Goal: Transaction & Acquisition: Purchase product/service

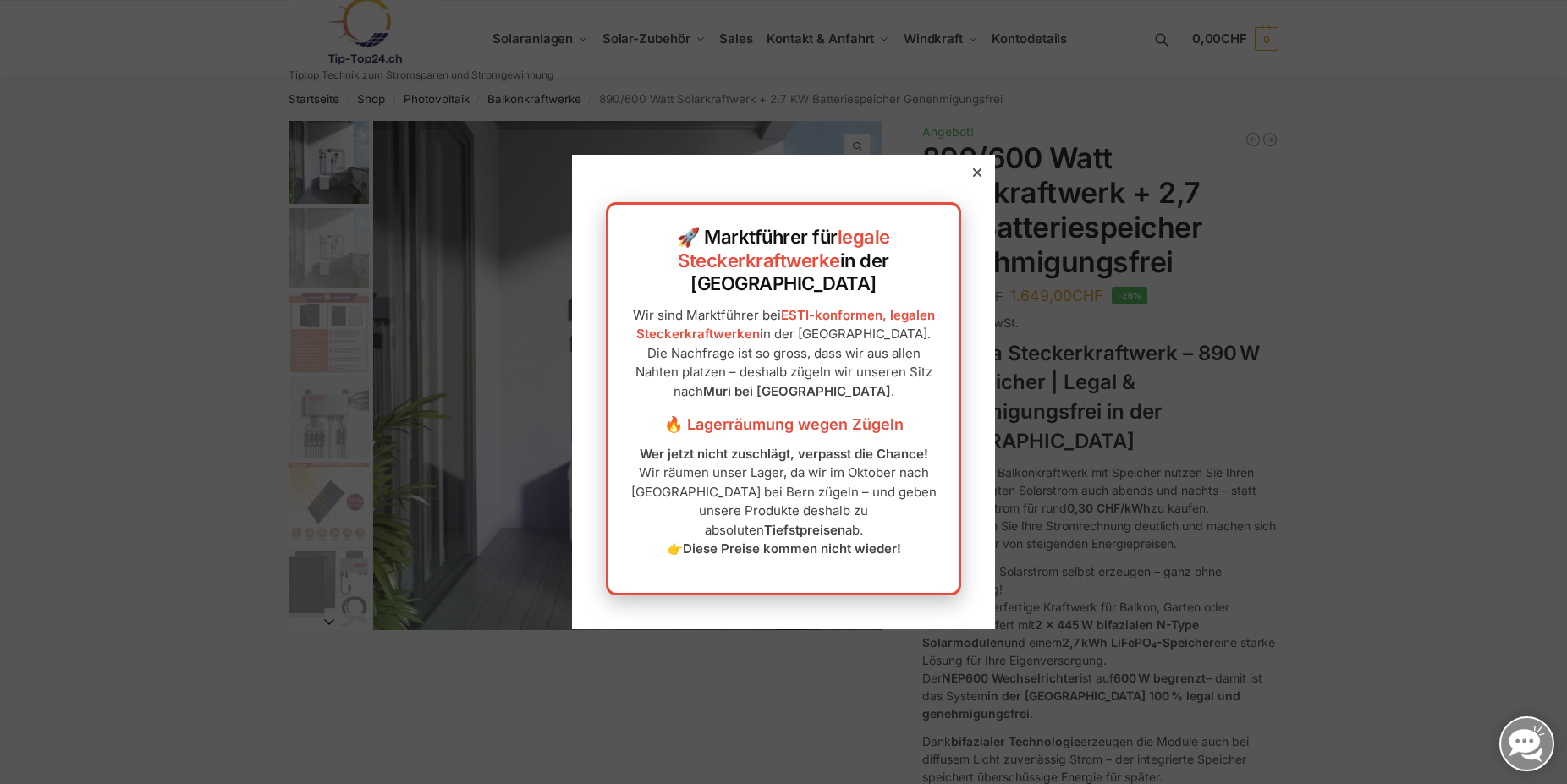
click at [973, 177] on icon at bounding box center [976, 172] width 8 height 8
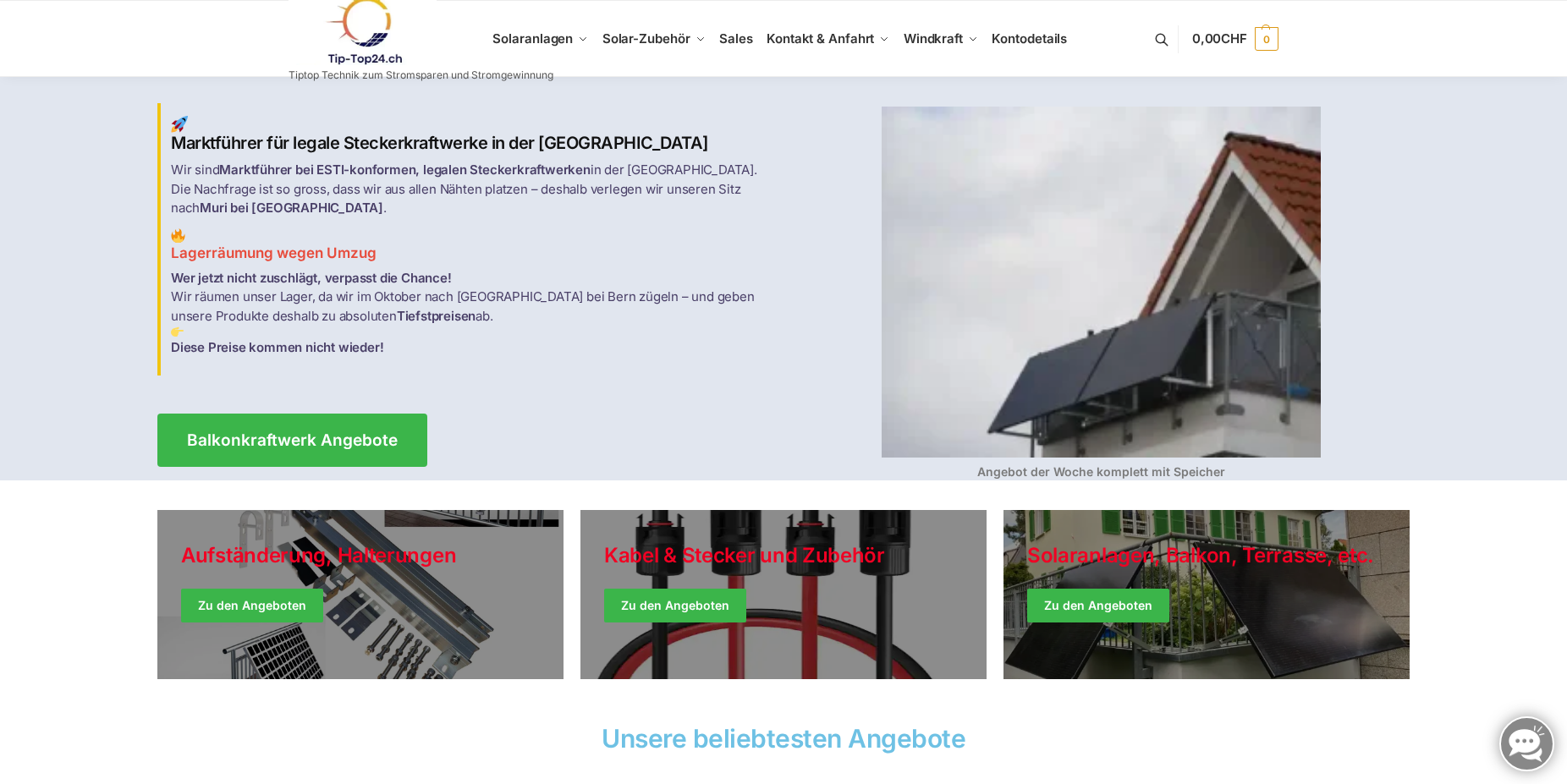
click at [527, 38] on link at bounding box center [421, 31] width 264 height 69
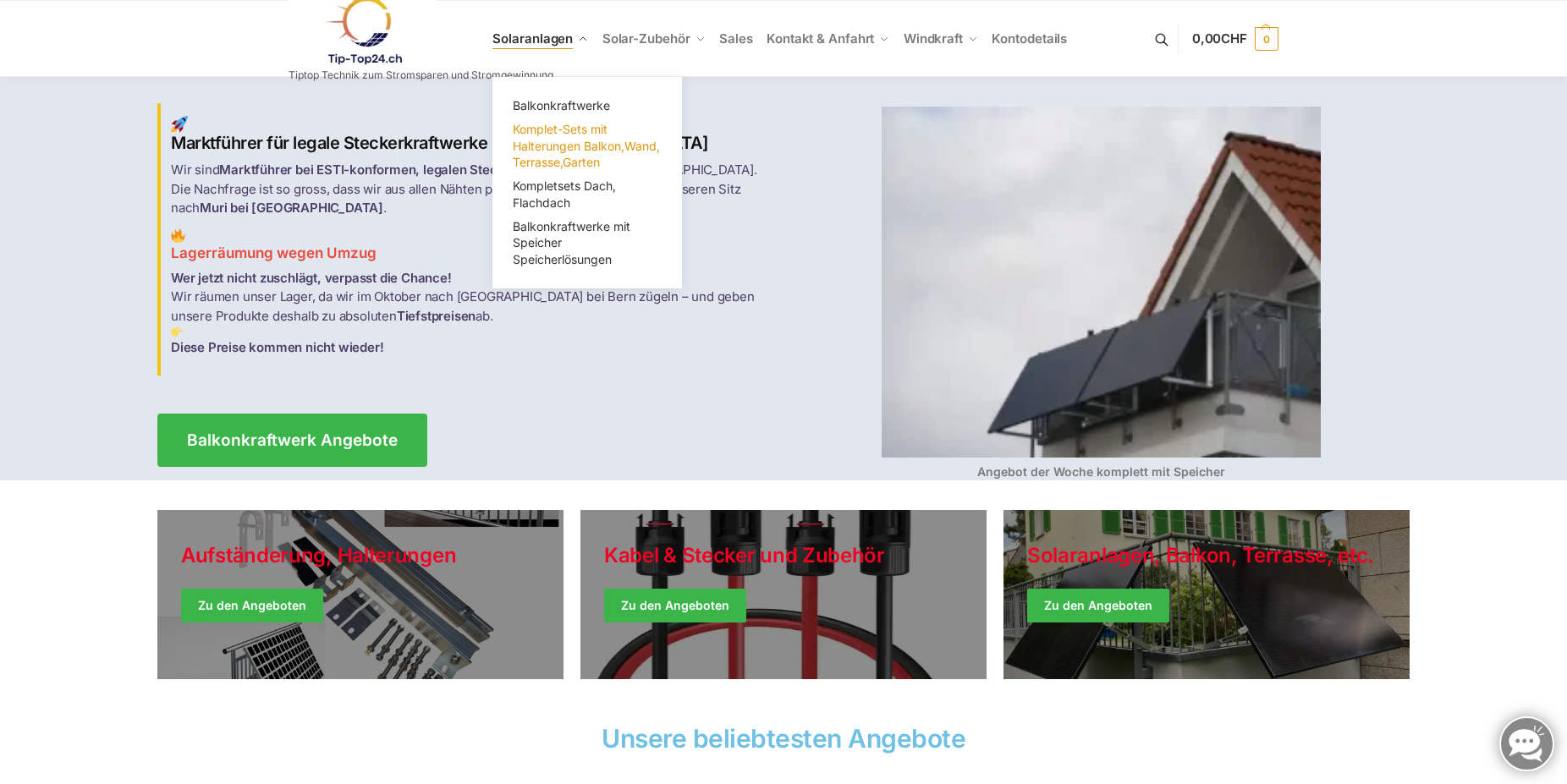
click at [611, 149] on span "Komplet-Sets mit Halterungen Balkon,Wand, Terrasse,Garten" at bounding box center [586, 146] width 148 height 47
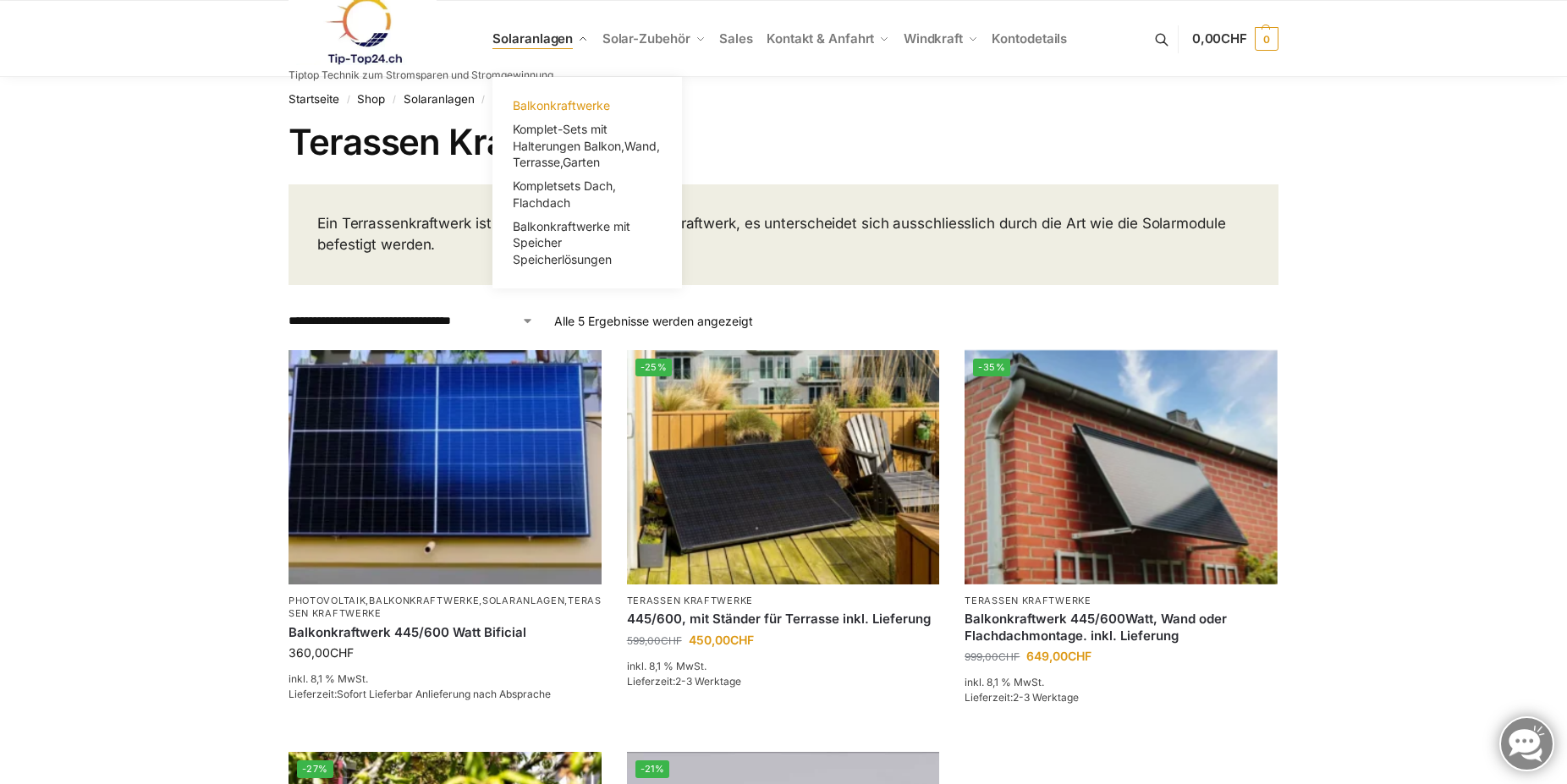
click at [583, 110] on span "Balkonkraftwerke" at bounding box center [561, 105] width 97 height 14
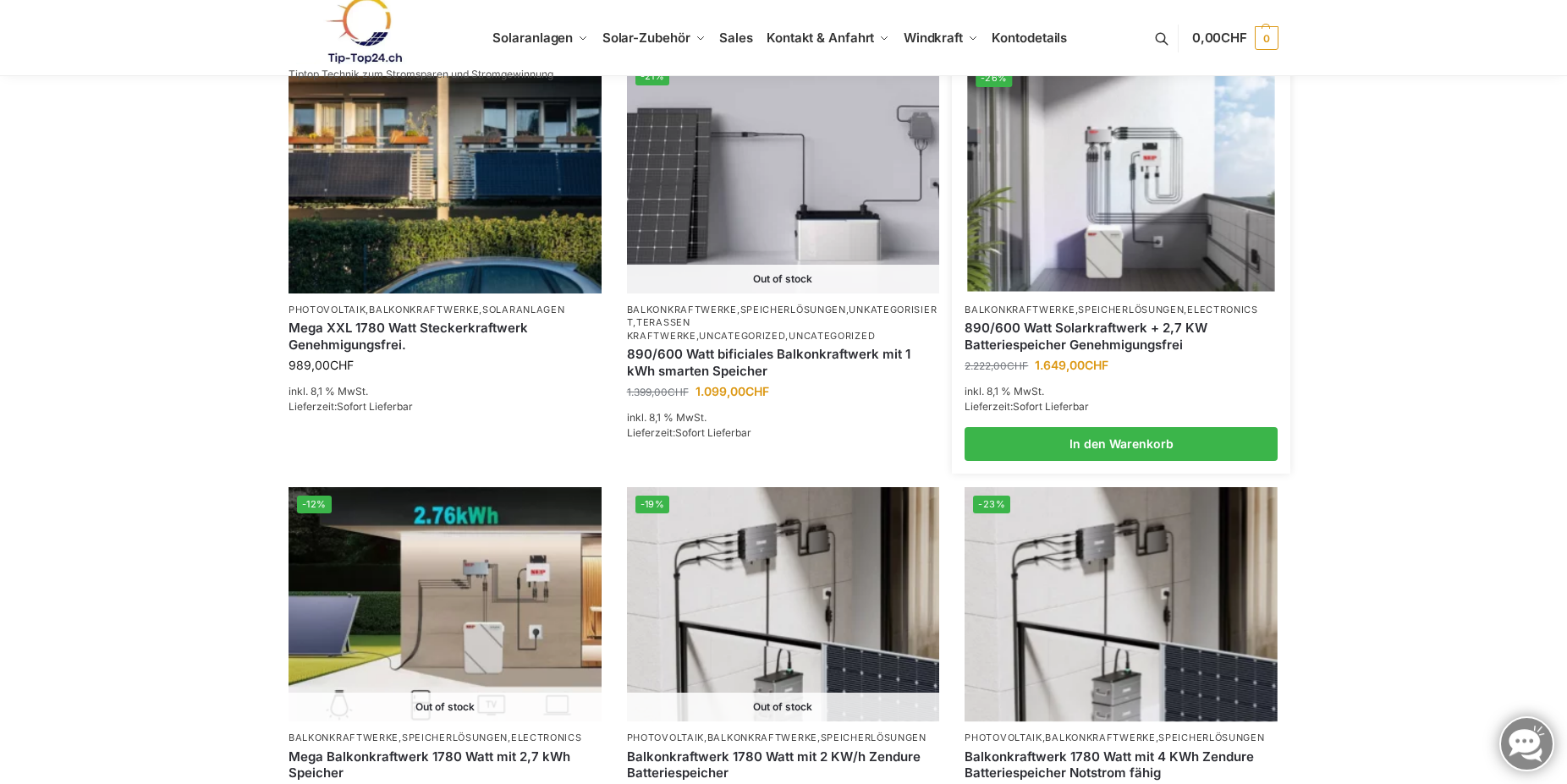
scroll to position [1035, 0]
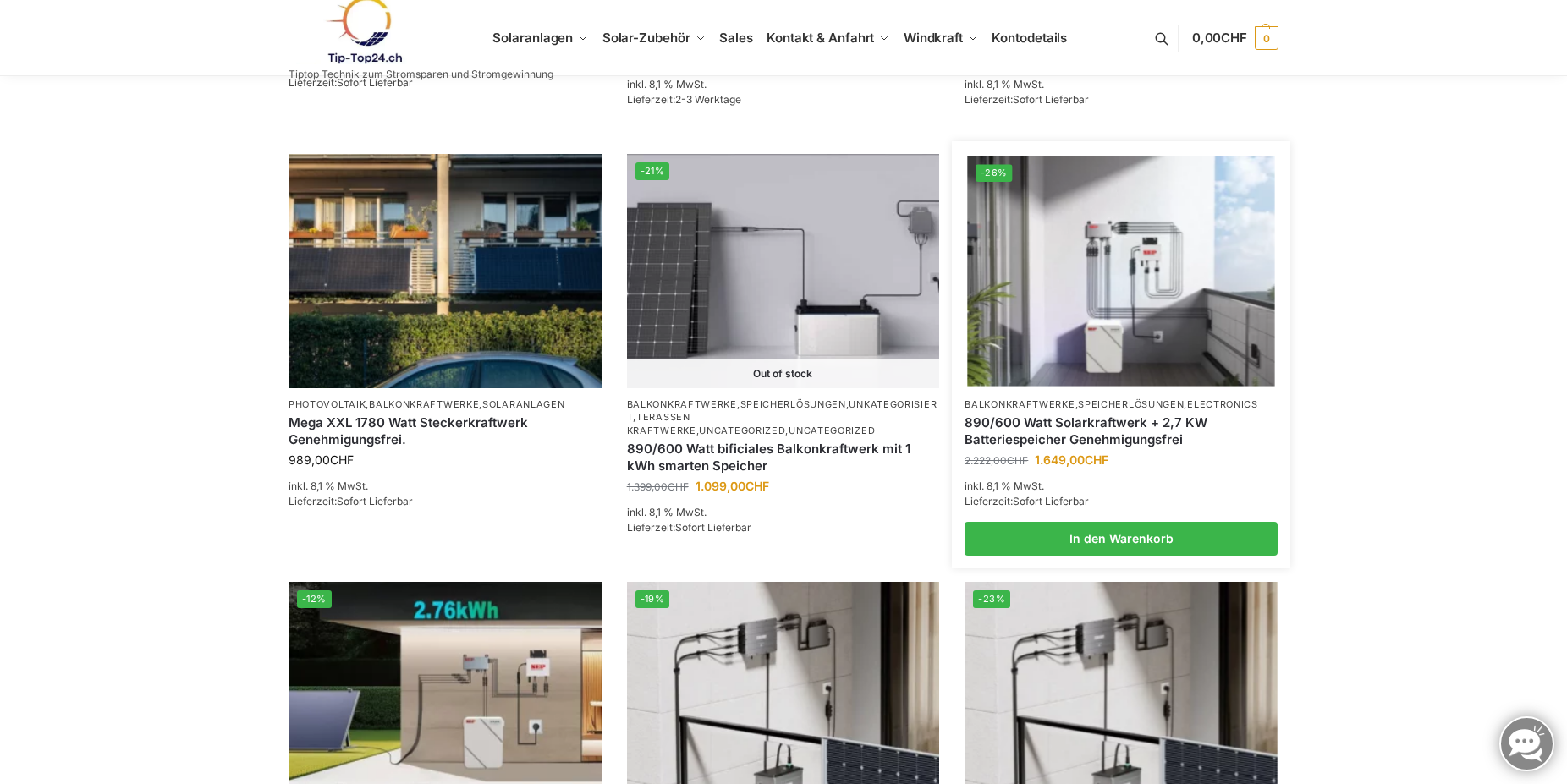
click at [1108, 427] on link "890/600 Watt Solarkraftwerk + 2,7 KW Batteriespeicher Genehmigungsfrei" at bounding box center [1121, 431] width 313 height 33
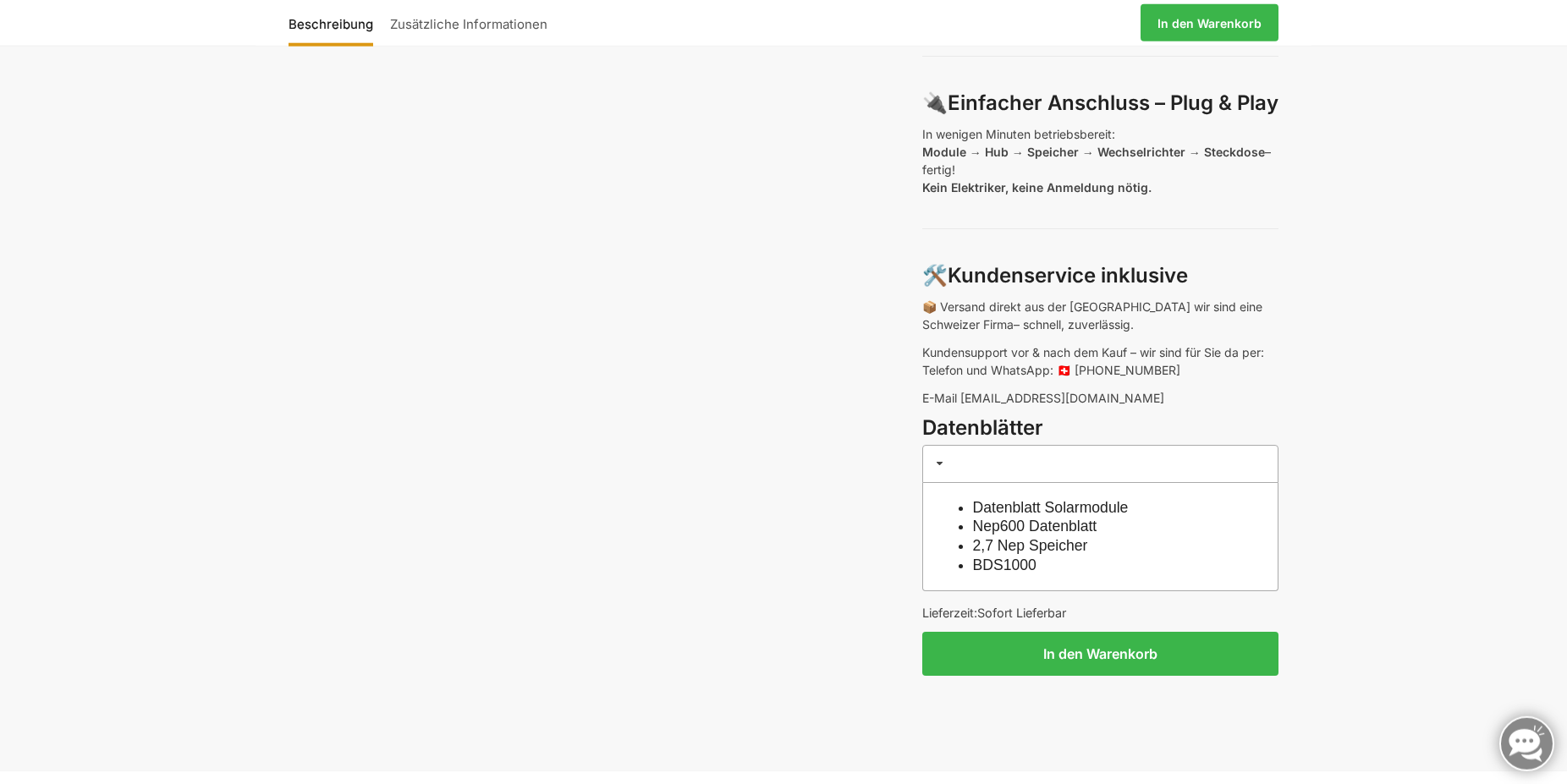
scroll to position [1639, 0]
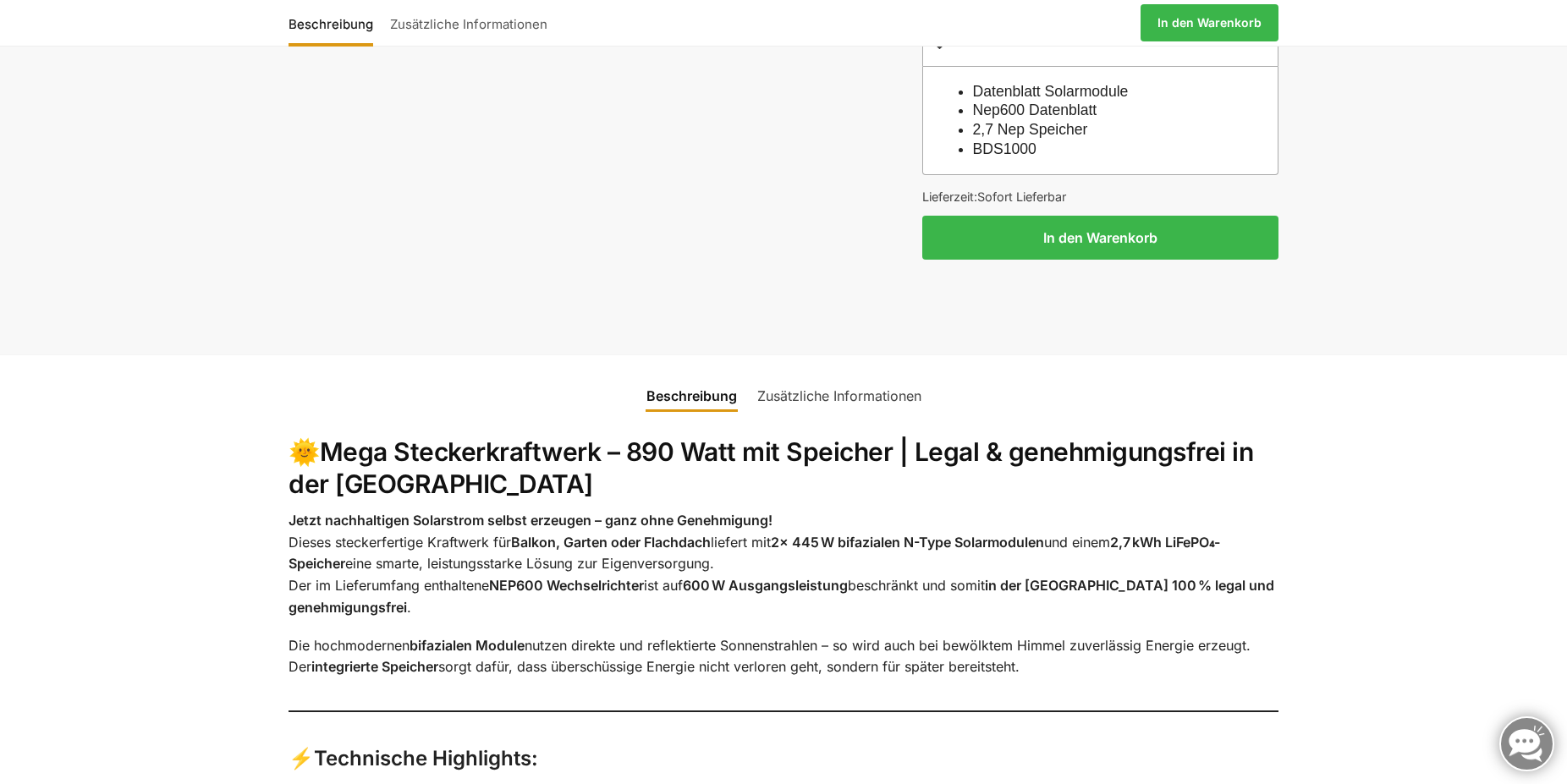
click at [875, 398] on link "Zusätzliche Informationen" at bounding box center [840, 396] width 185 height 41
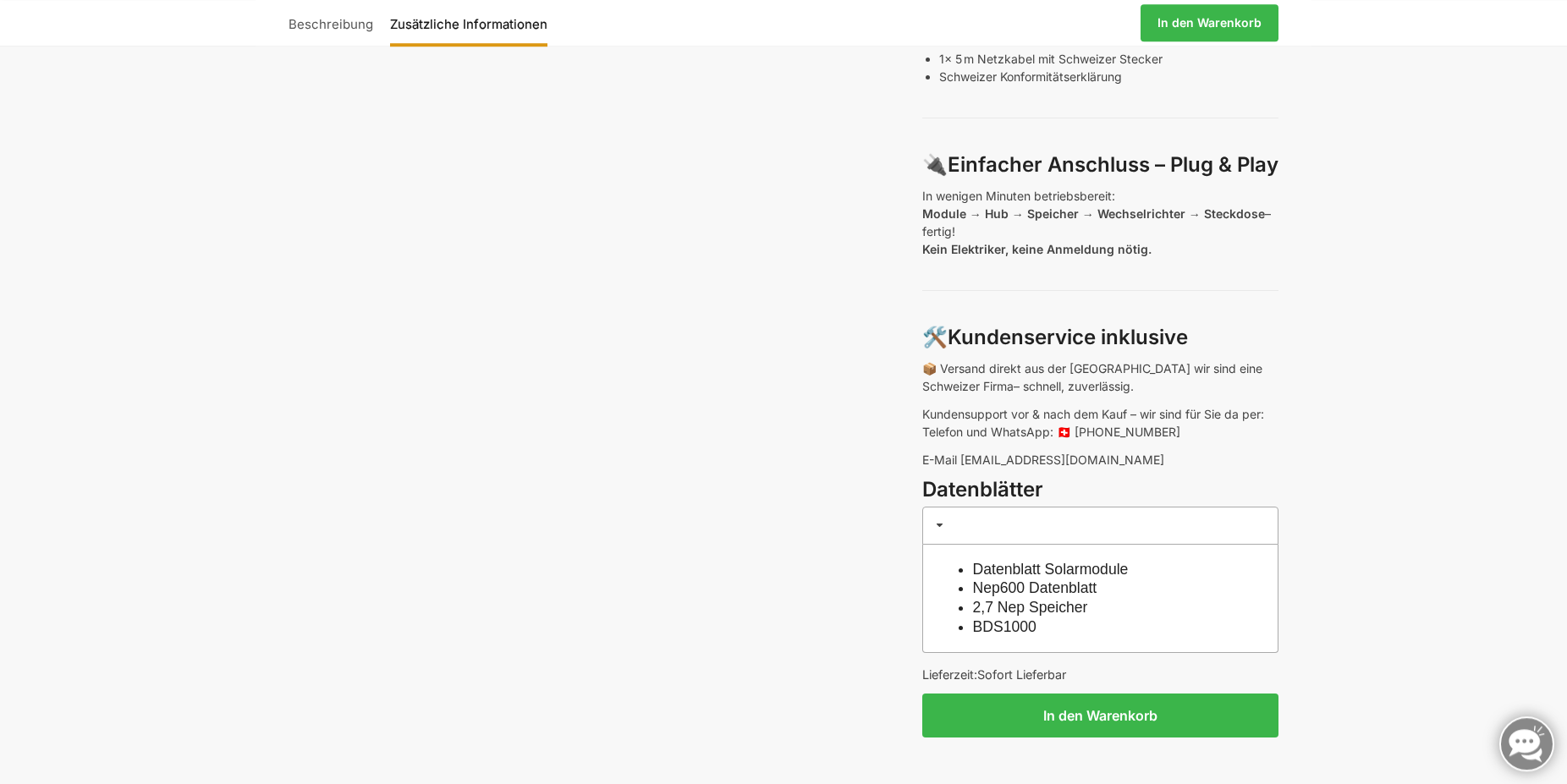
scroll to position [1160, 0]
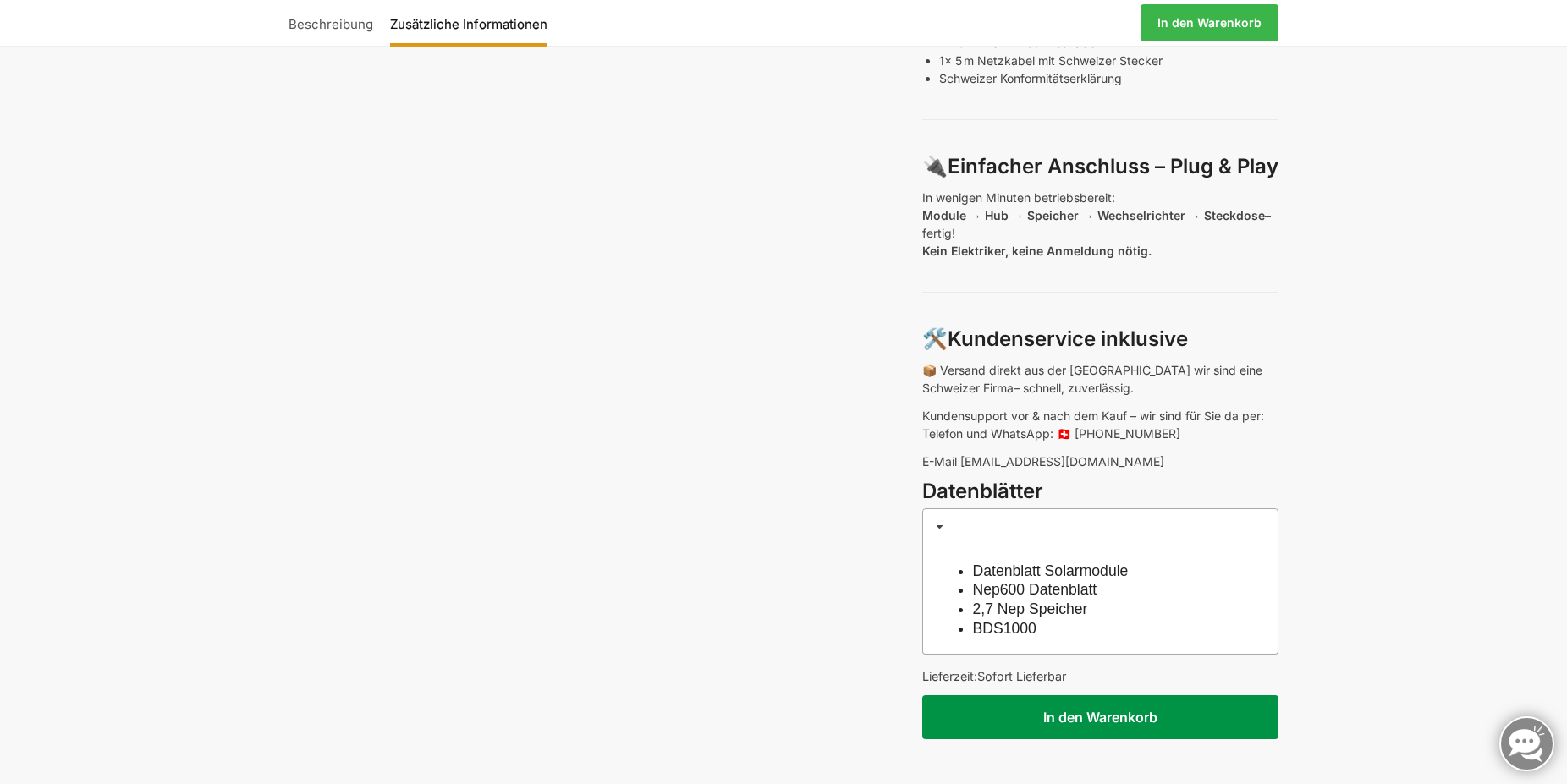
click at [1090, 716] on button "In den Warenkorb" at bounding box center [1100, 717] width 356 height 44
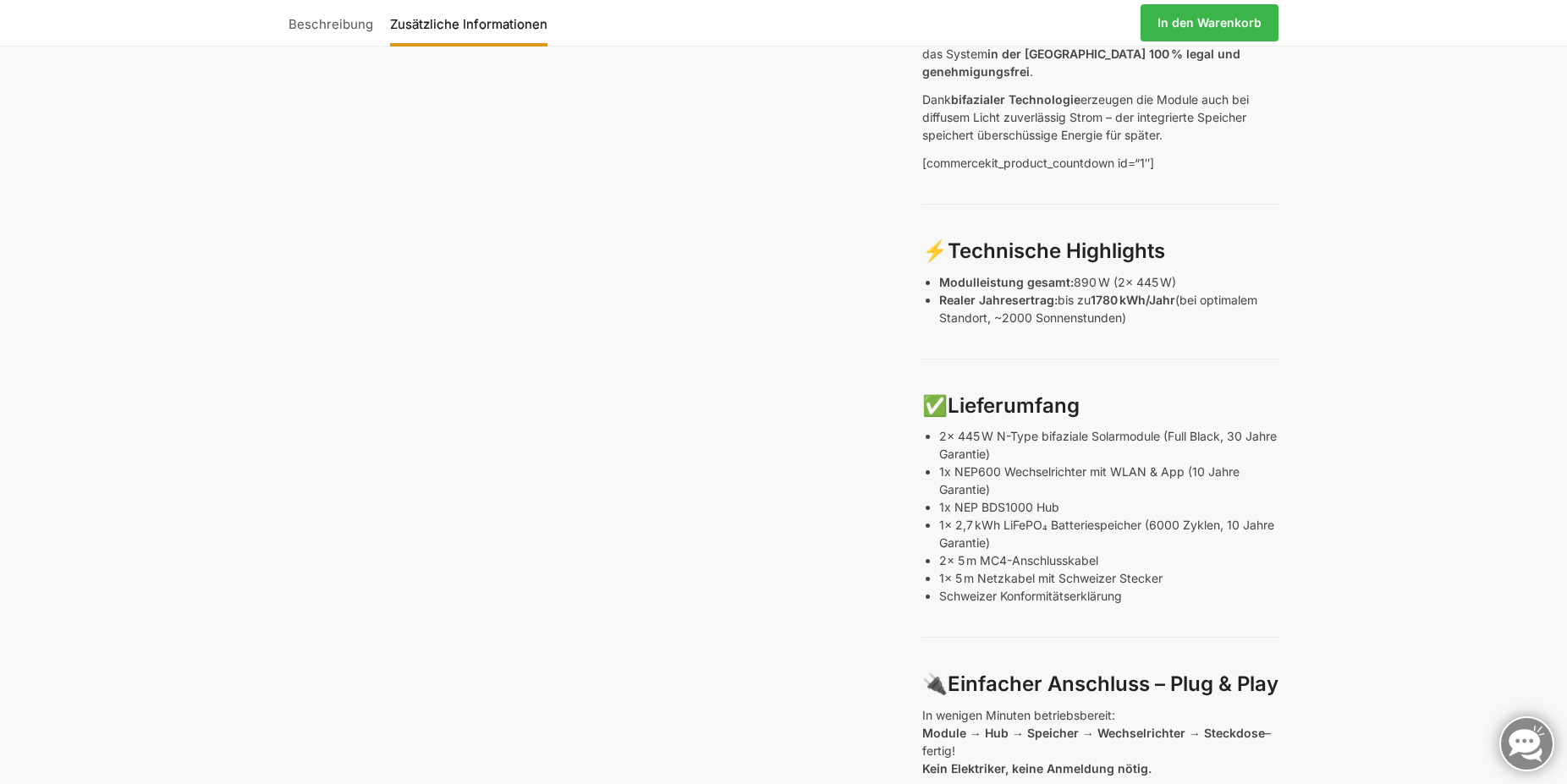
scroll to position [0, 0]
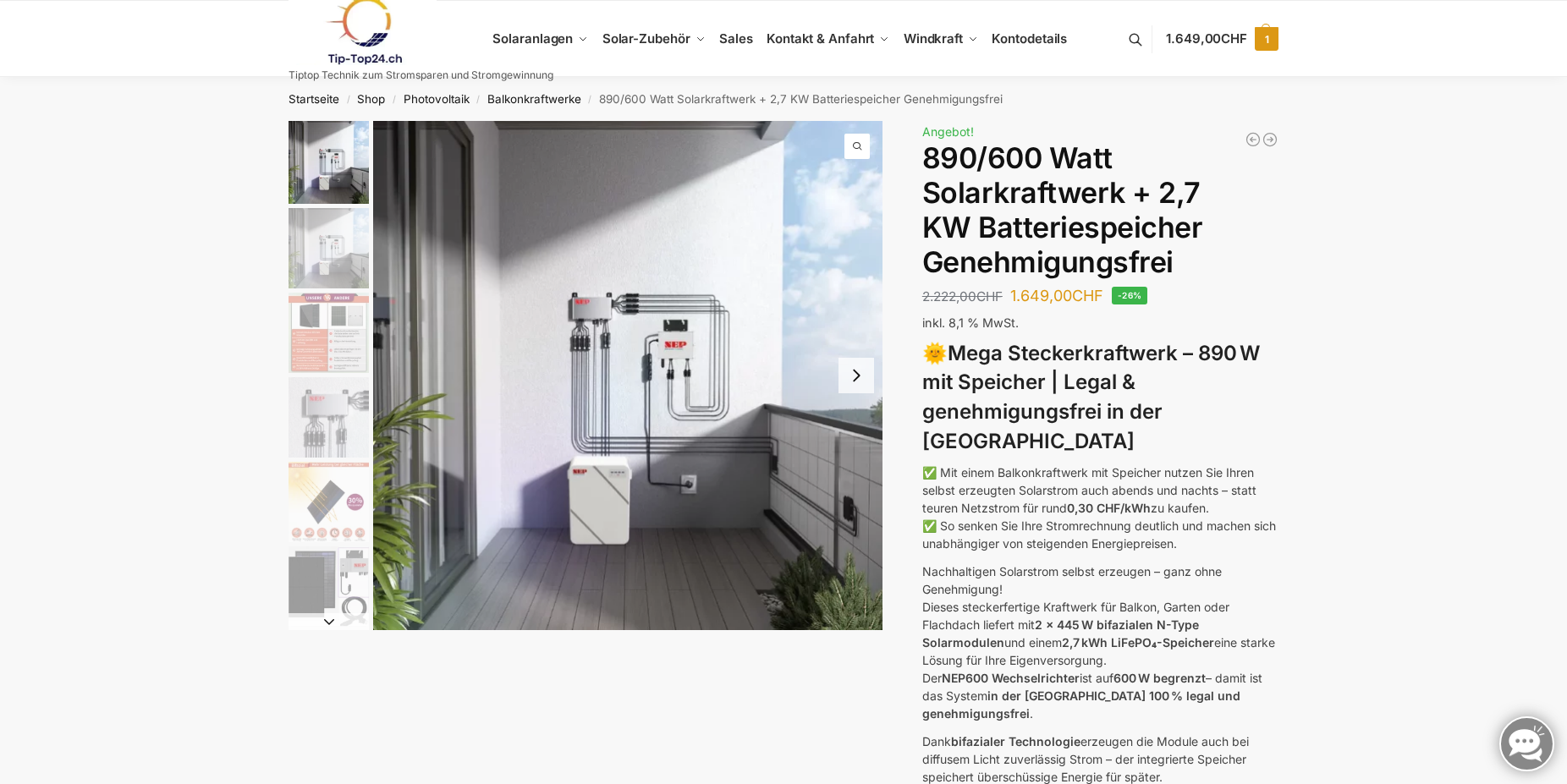
click at [1272, 37] on span "1" at bounding box center [1266, 39] width 24 height 24
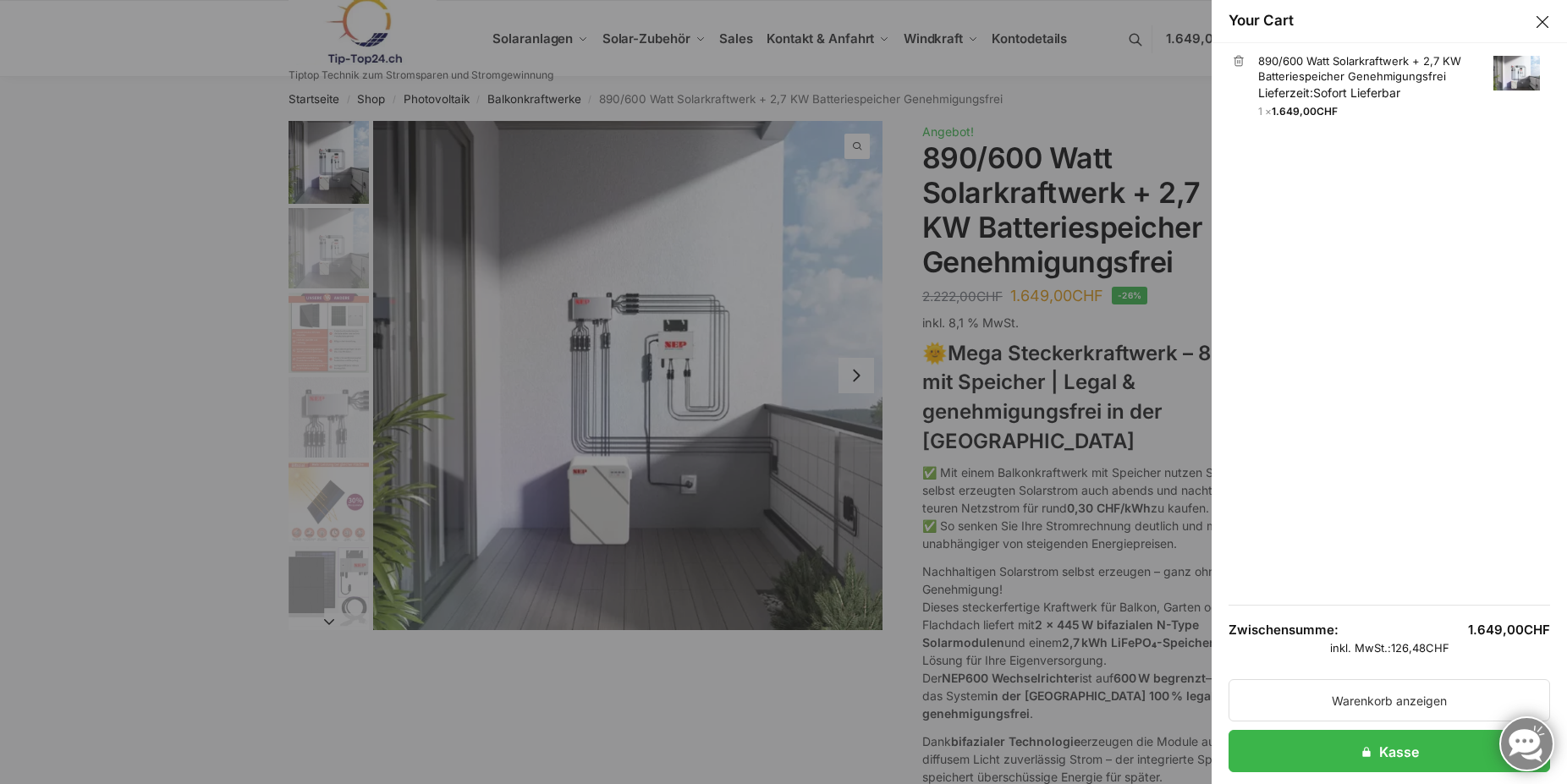
click at [1325, 74] on link "890/600 Watt Solarkraftwerk + 2,7 KW Batteriespeicher Genehmigungsfrei Lieferze…" at bounding box center [1399, 77] width 282 height 48
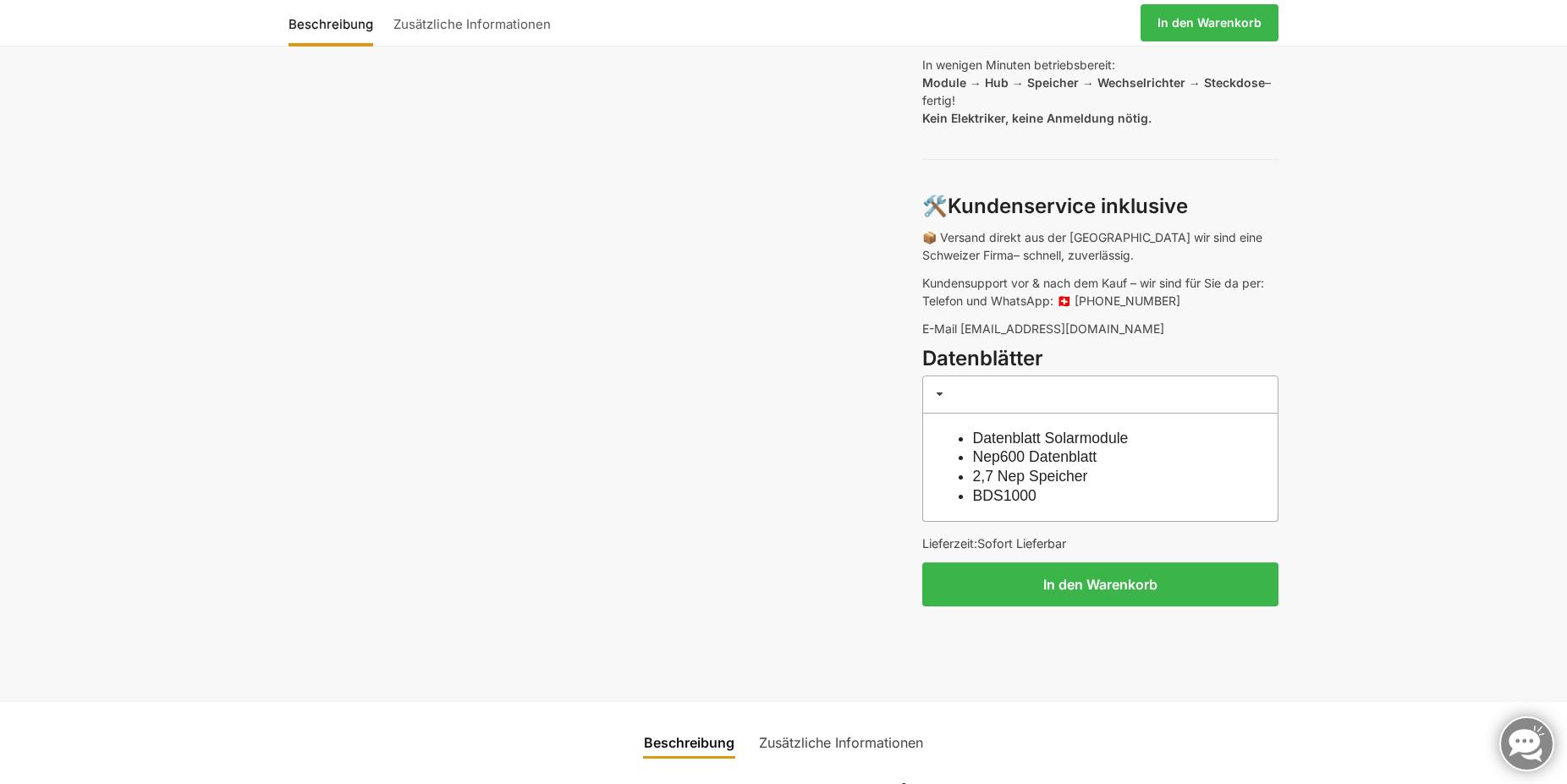
scroll to position [1294, 0]
click at [1060, 435] on link "Datenblatt Solarmodule" at bounding box center [1051, 436] width 156 height 17
click at [1041, 461] on link "Nep600 Datenblatt" at bounding box center [1034, 454] width 124 height 17
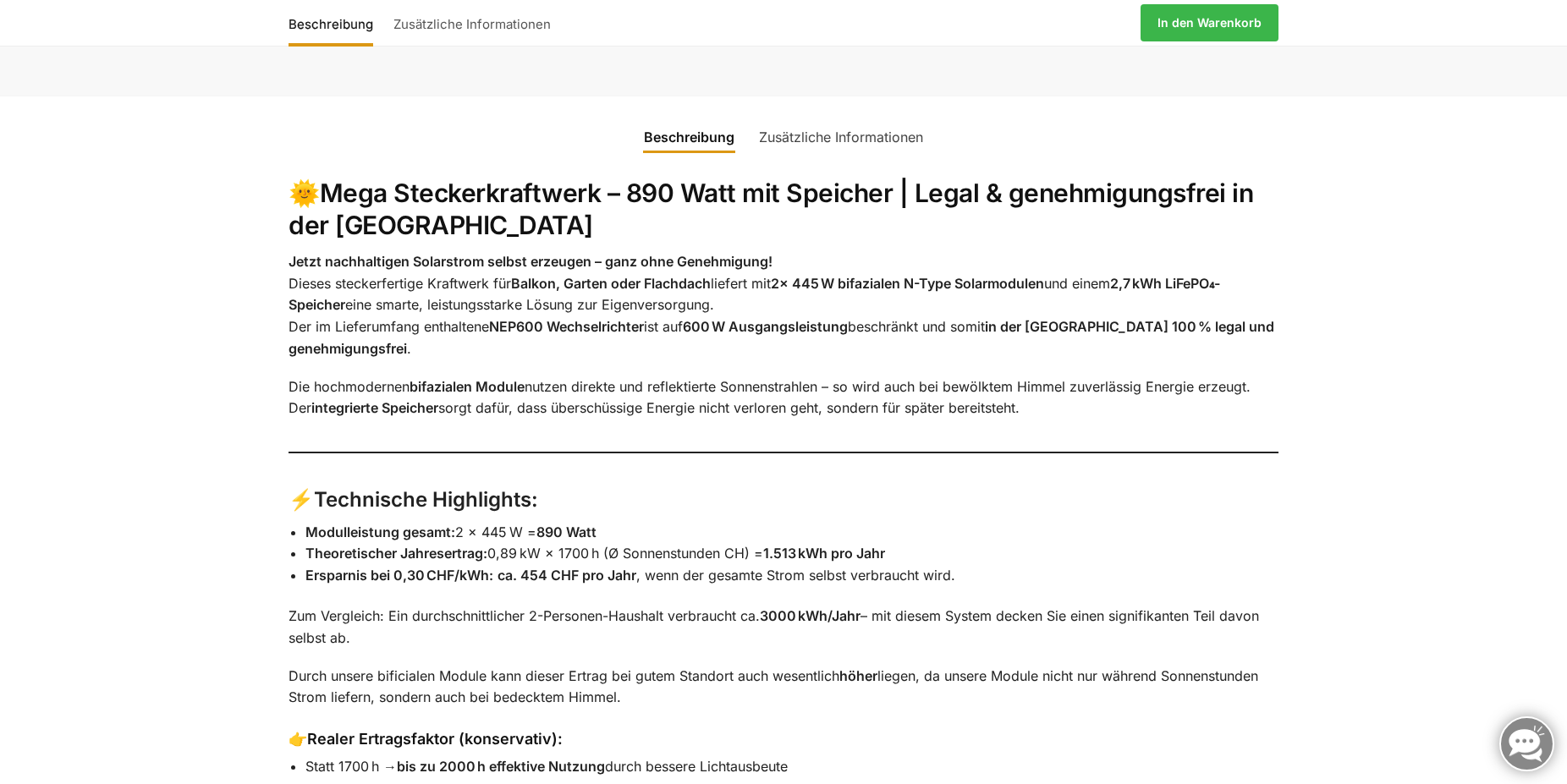
scroll to position [0, 0]
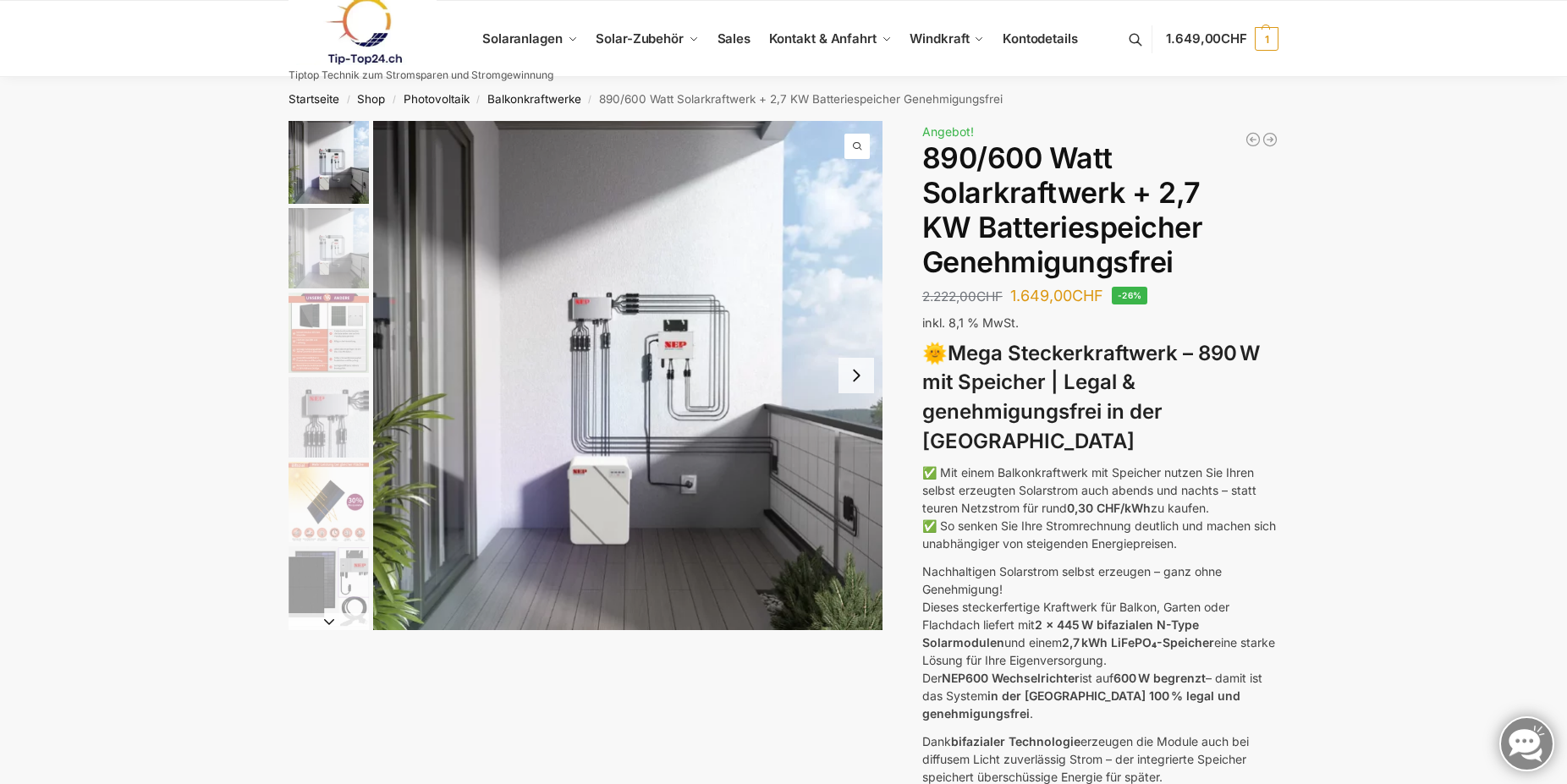
click at [687, 372] on img "1 / 12" at bounding box center [628, 376] width 509 height 509
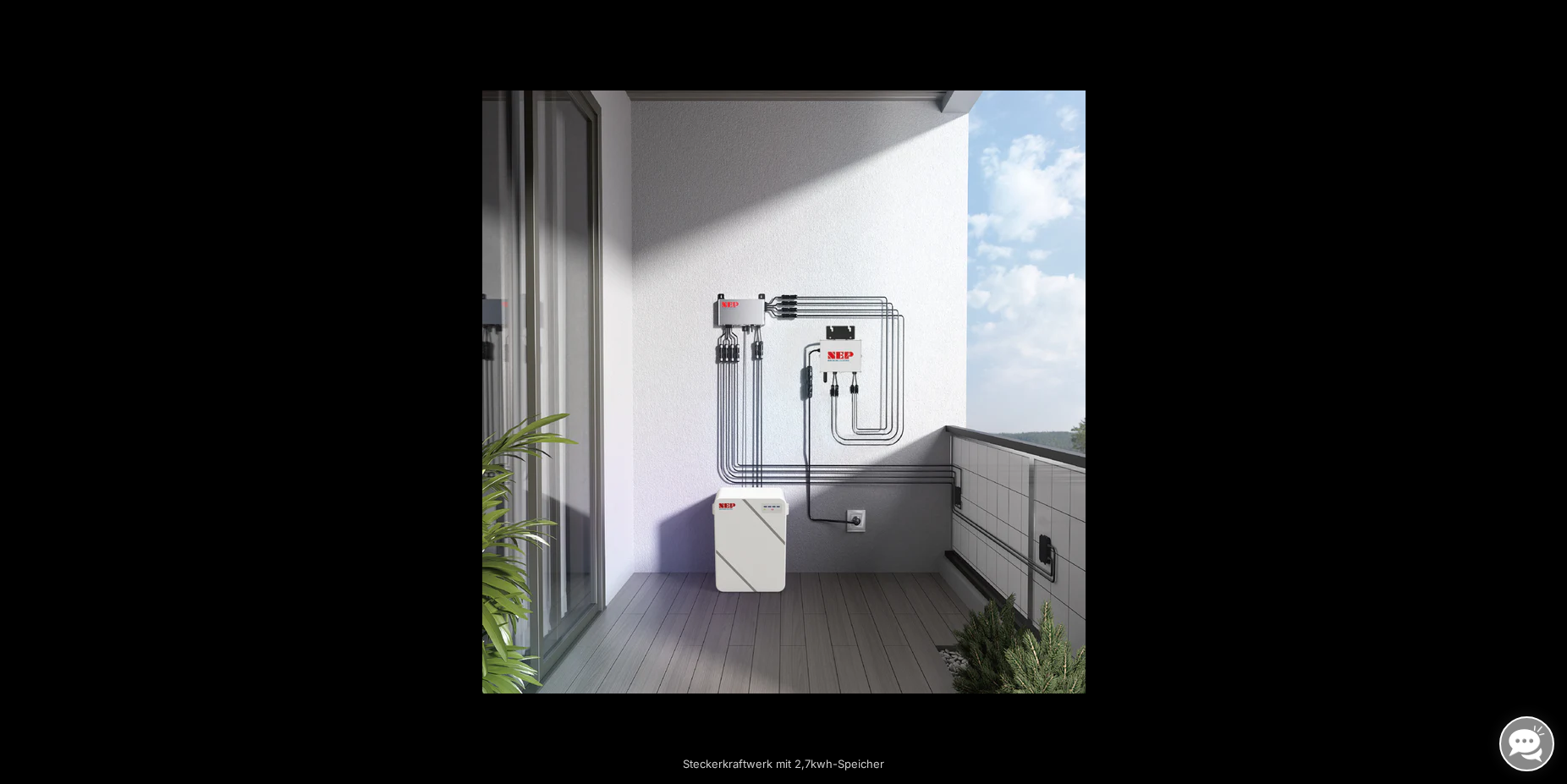
click at [1560, 390] on button "Next (arrow right)" at bounding box center [1537, 392] width 59 height 84
click at [1547, 392] on button "Next (arrow right)" at bounding box center [1537, 392] width 59 height 84
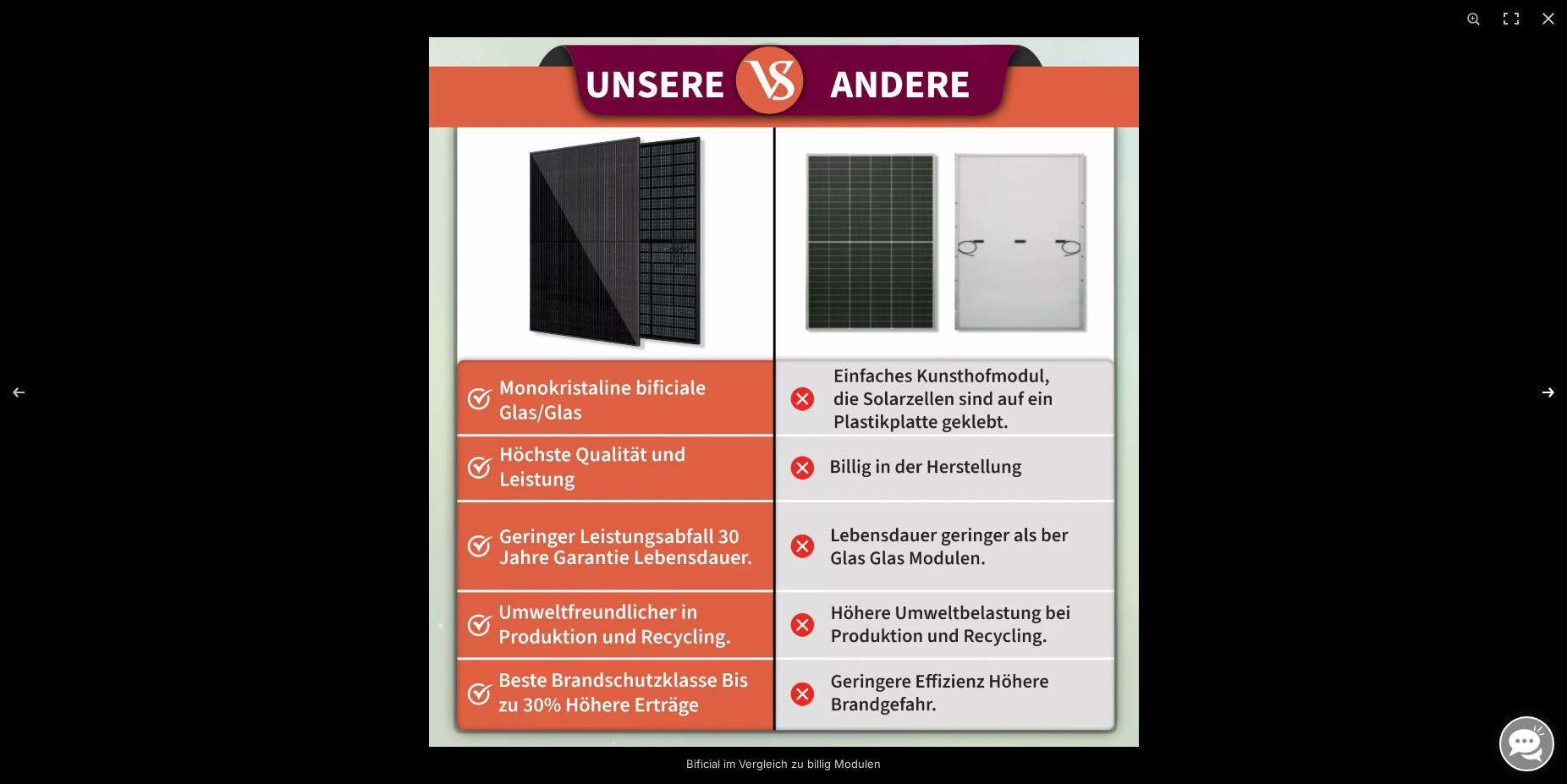
click at [1548, 387] on button "Next (arrow right)" at bounding box center [1537, 392] width 59 height 84
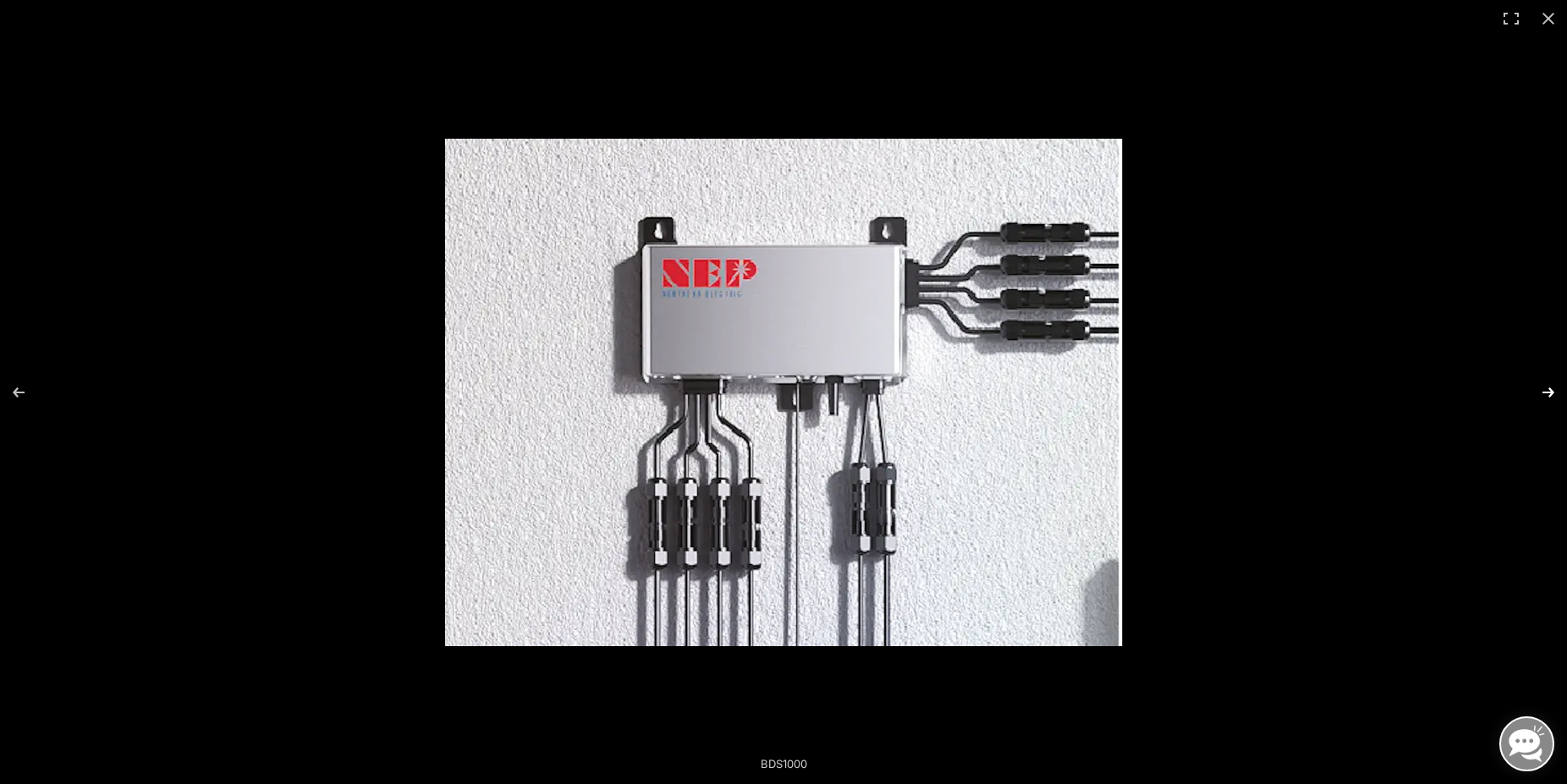
click at [1544, 387] on button "Next (arrow right)" at bounding box center [1537, 392] width 59 height 84
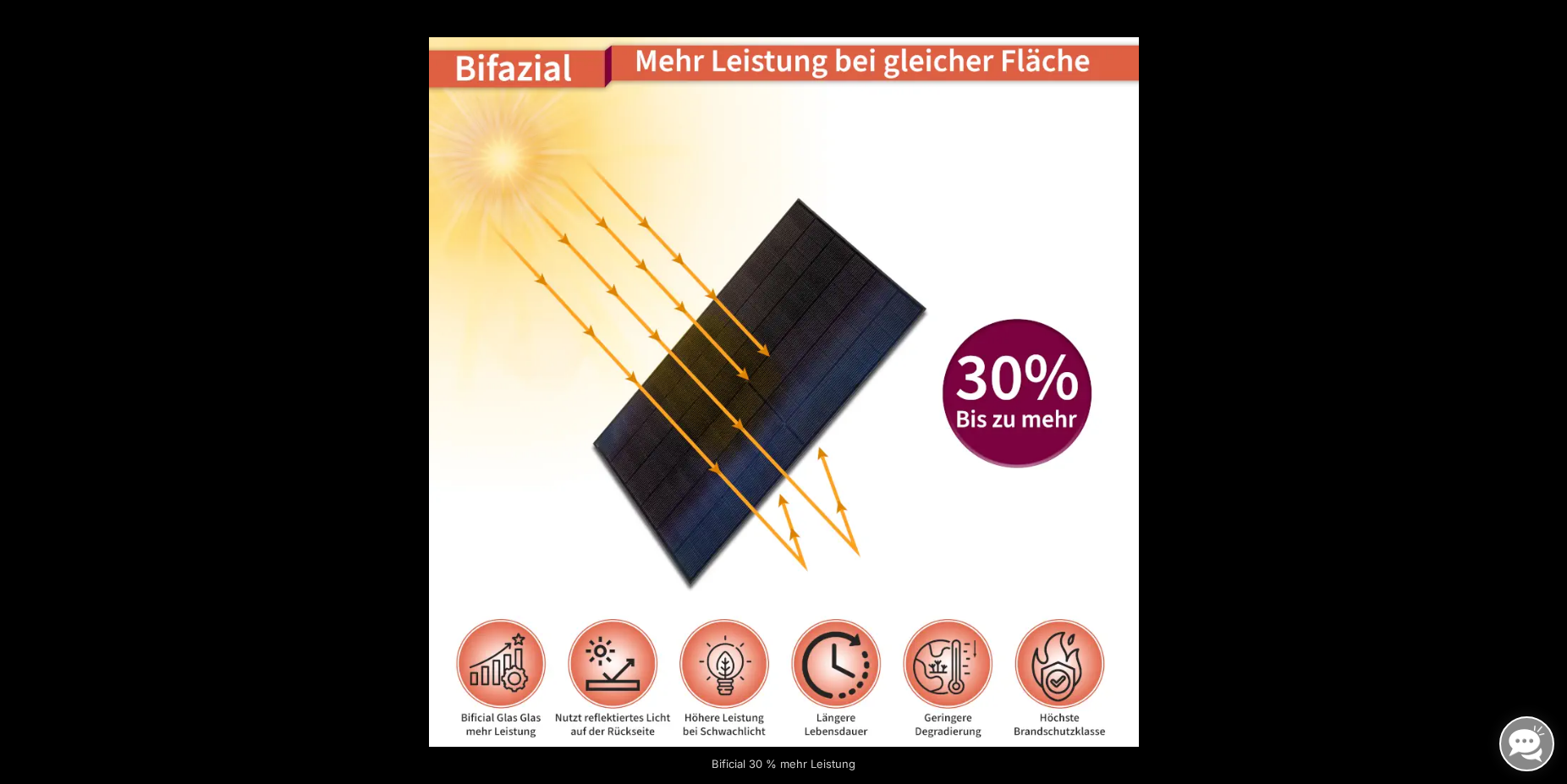
click at [1546, 378] on button "Next (arrow right)" at bounding box center [1537, 392] width 59 height 84
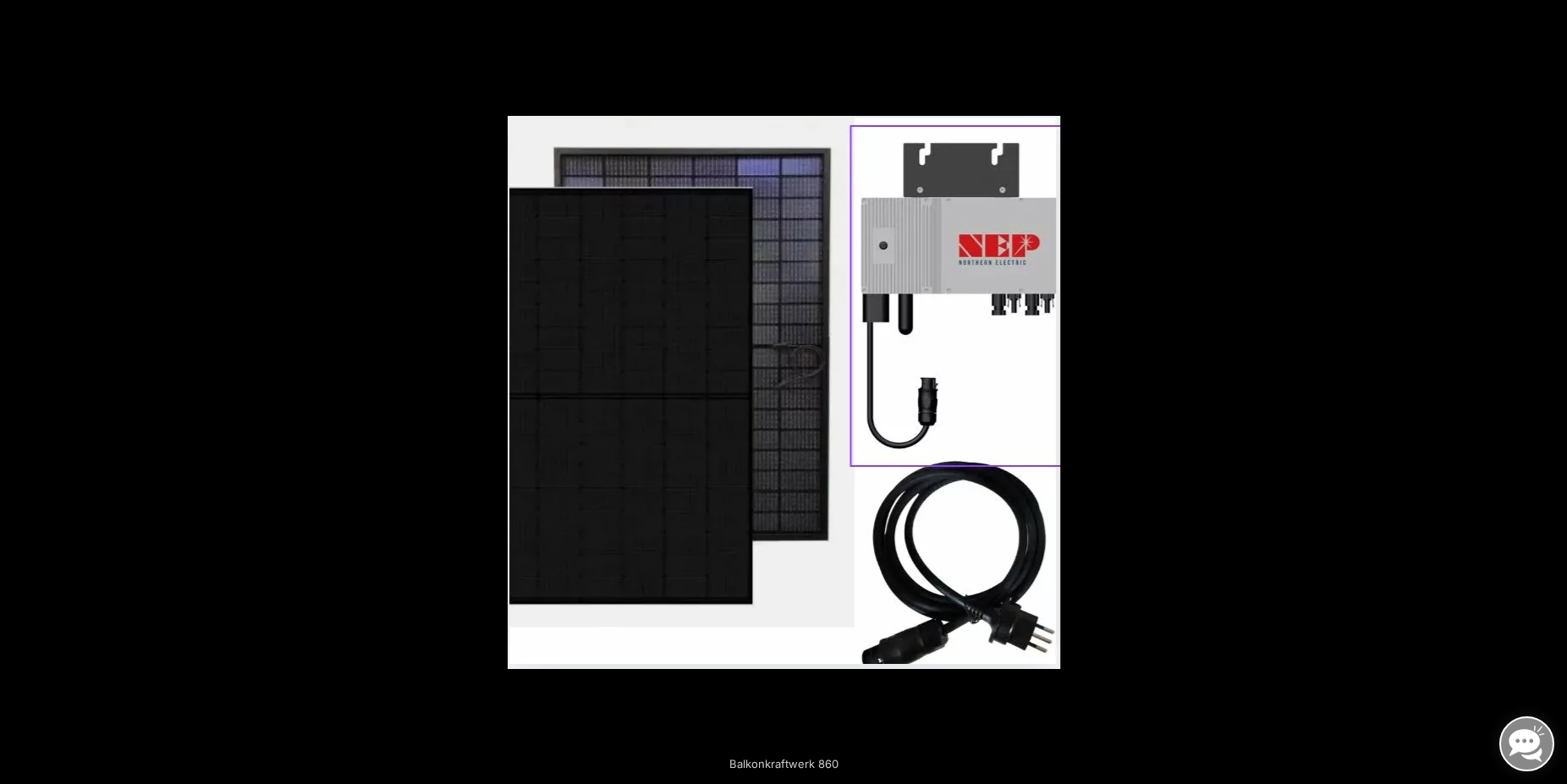
click at [1546, 378] on button "Next (arrow right)" at bounding box center [1537, 392] width 59 height 84
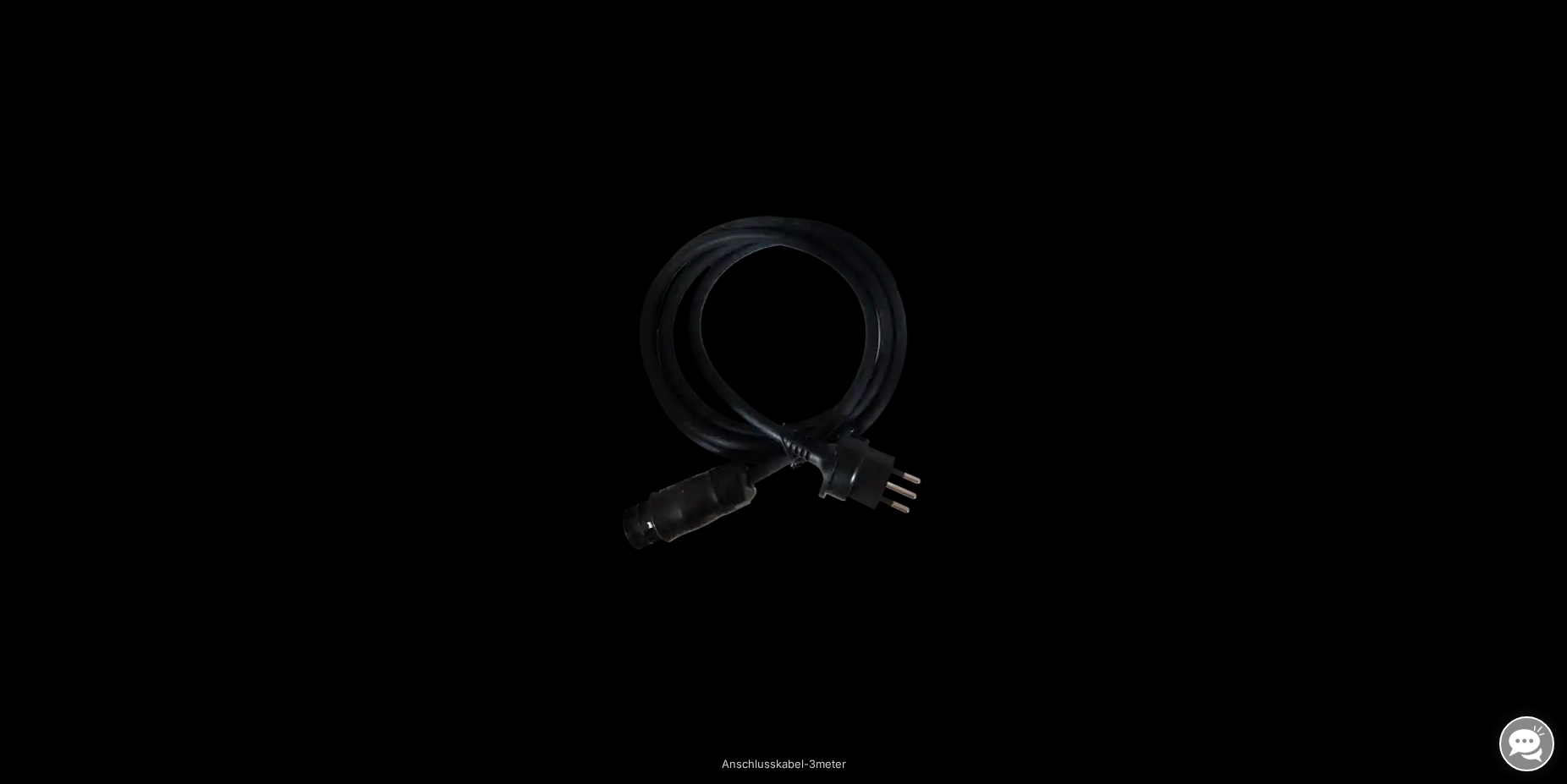
click at [1546, 378] on button "Next (arrow right)" at bounding box center [1537, 392] width 59 height 84
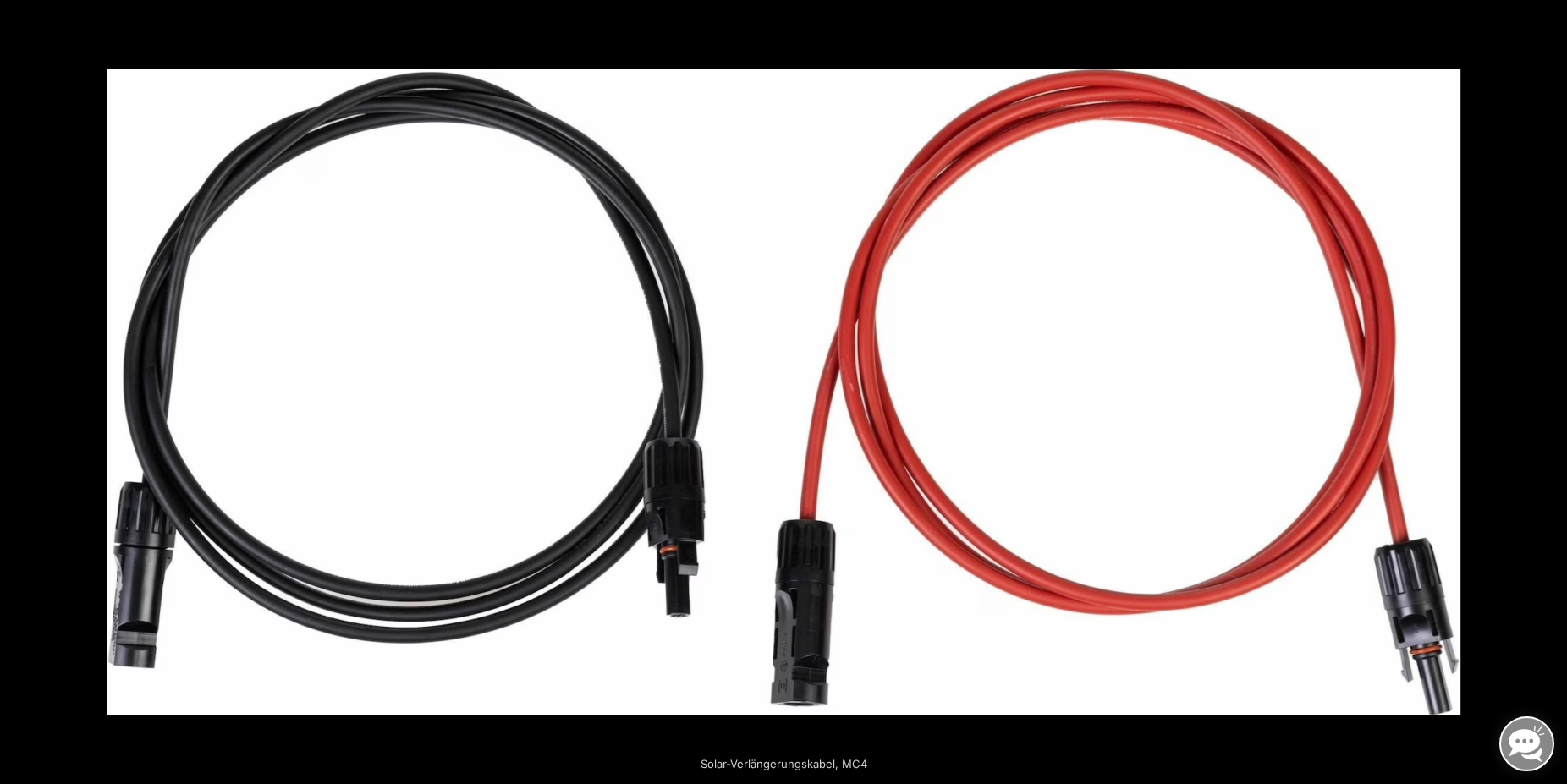
click at [1546, 378] on button "Next (arrow right)" at bounding box center [1537, 392] width 59 height 84
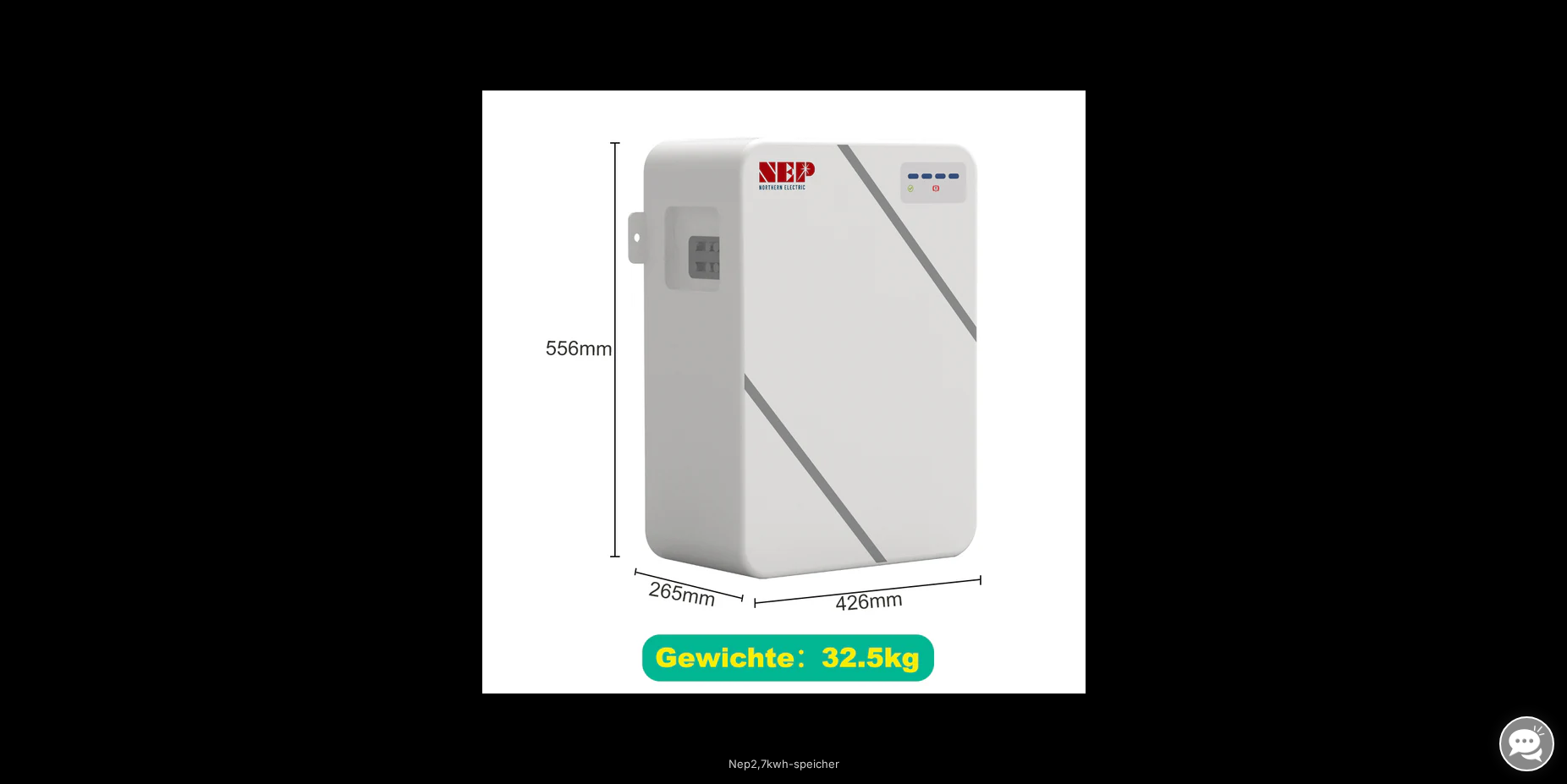
click at [1546, 378] on button "Next (arrow right)" at bounding box center [1537, 392] width 59 height 84
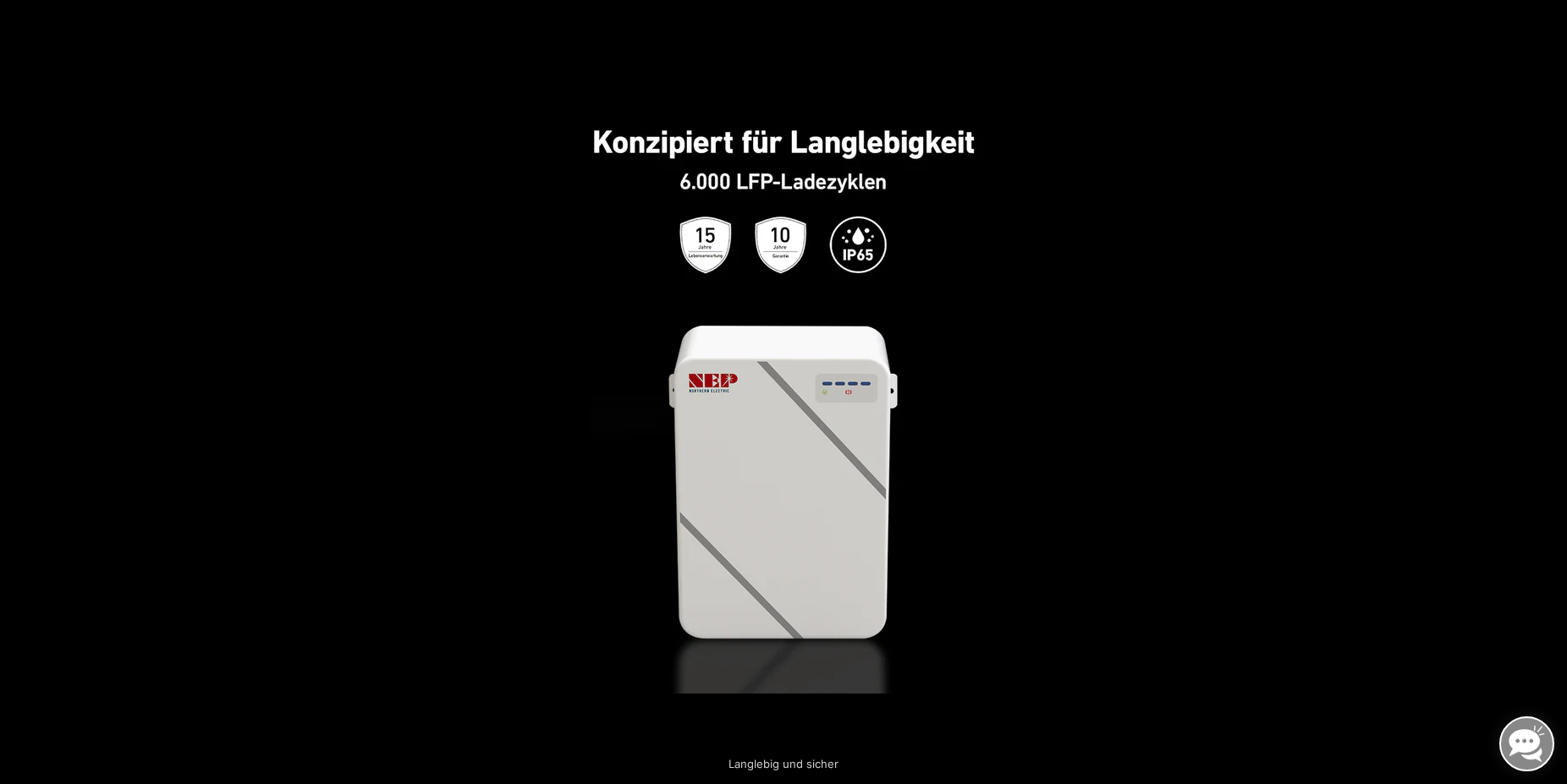
click at [1546, 378] on button "Next (arrow right)" at bounding box center [1537, 392] width 59 height 84
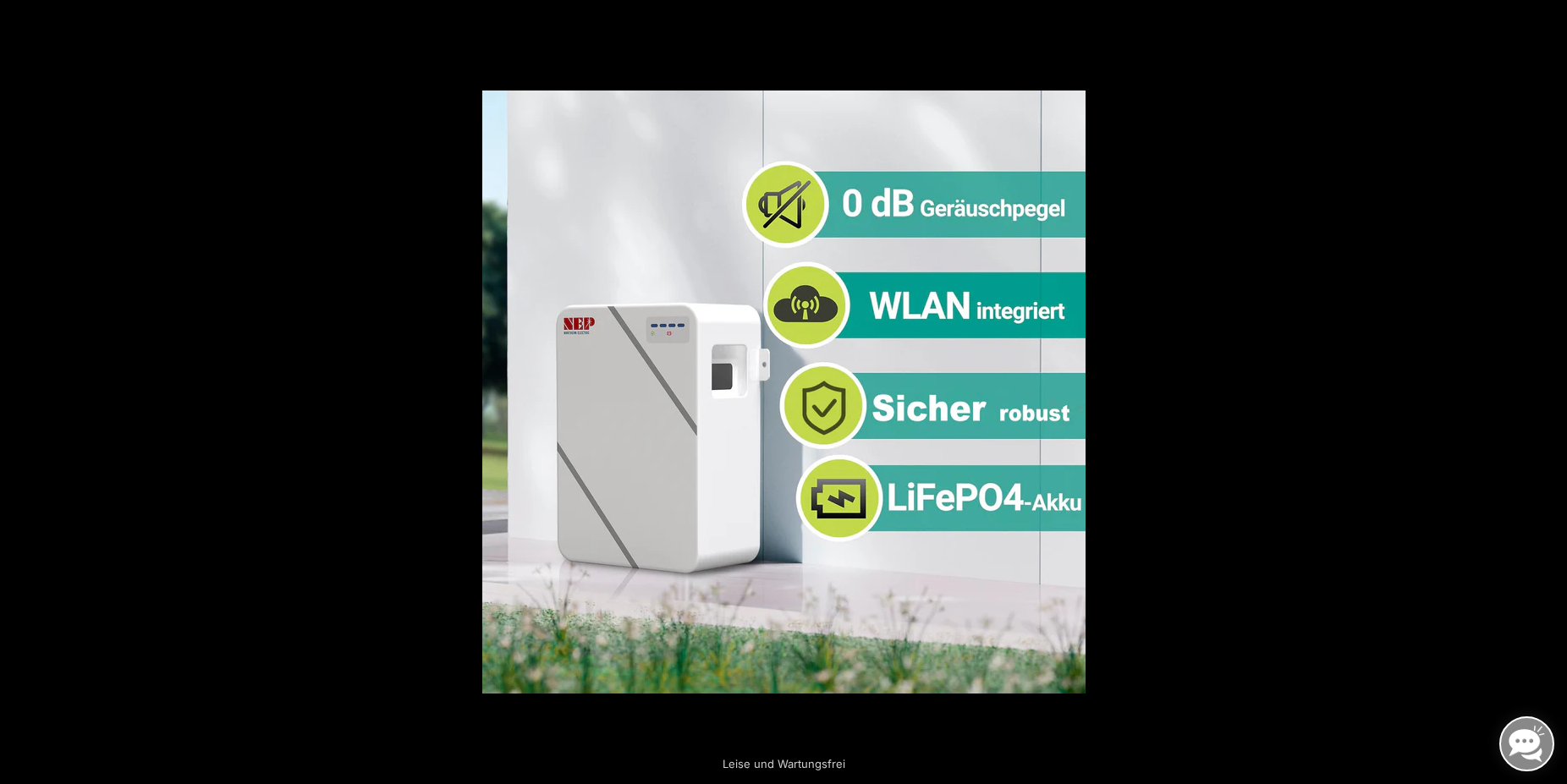
click at [1546, 378] on button "Next (arrow right)" at bounding box center [1537, 392] width 59 height 84
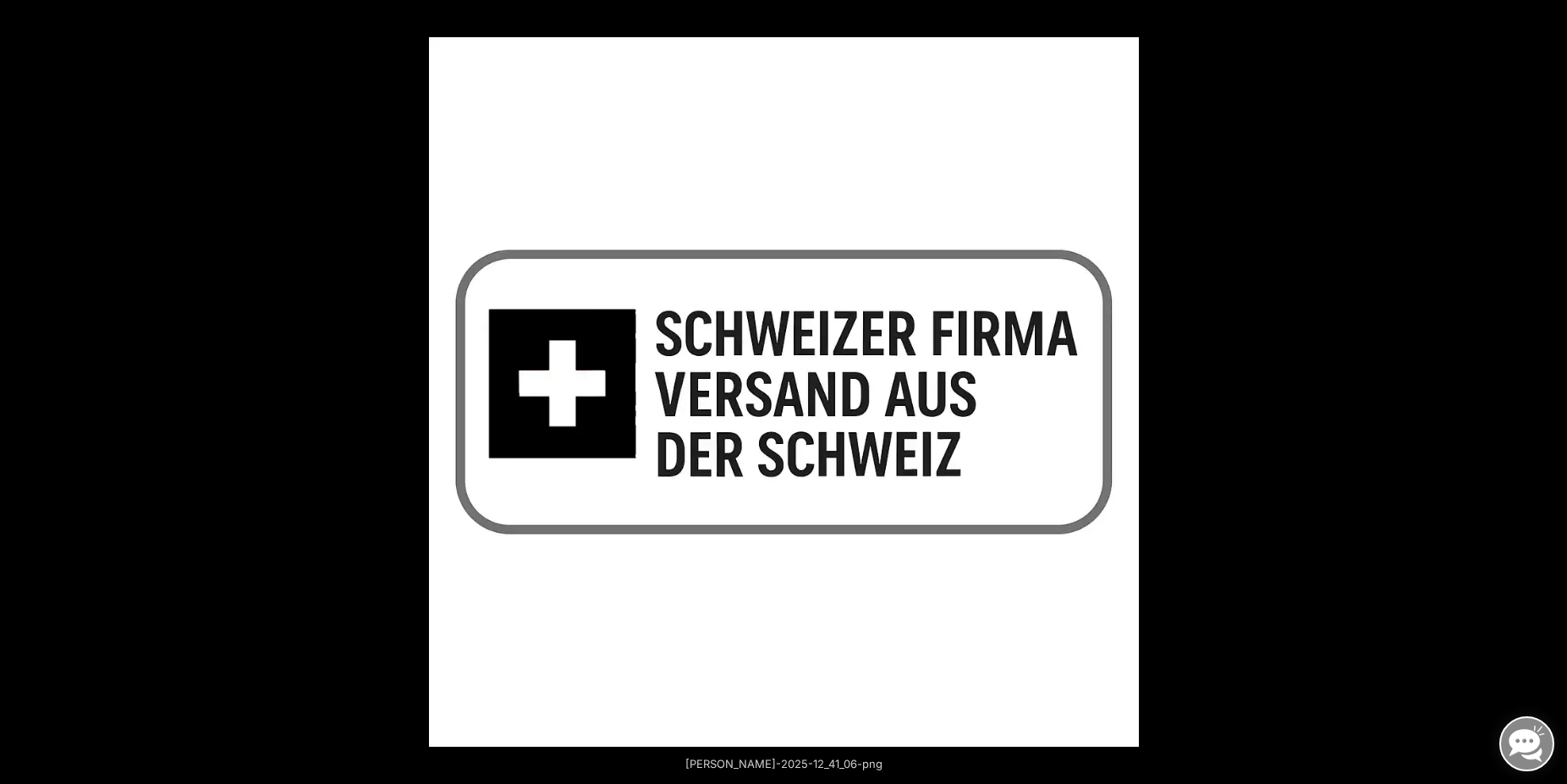
click at [1546, 378] on button "Next (arrow right)" at bounding box center [1537, 392] width 59 height 84
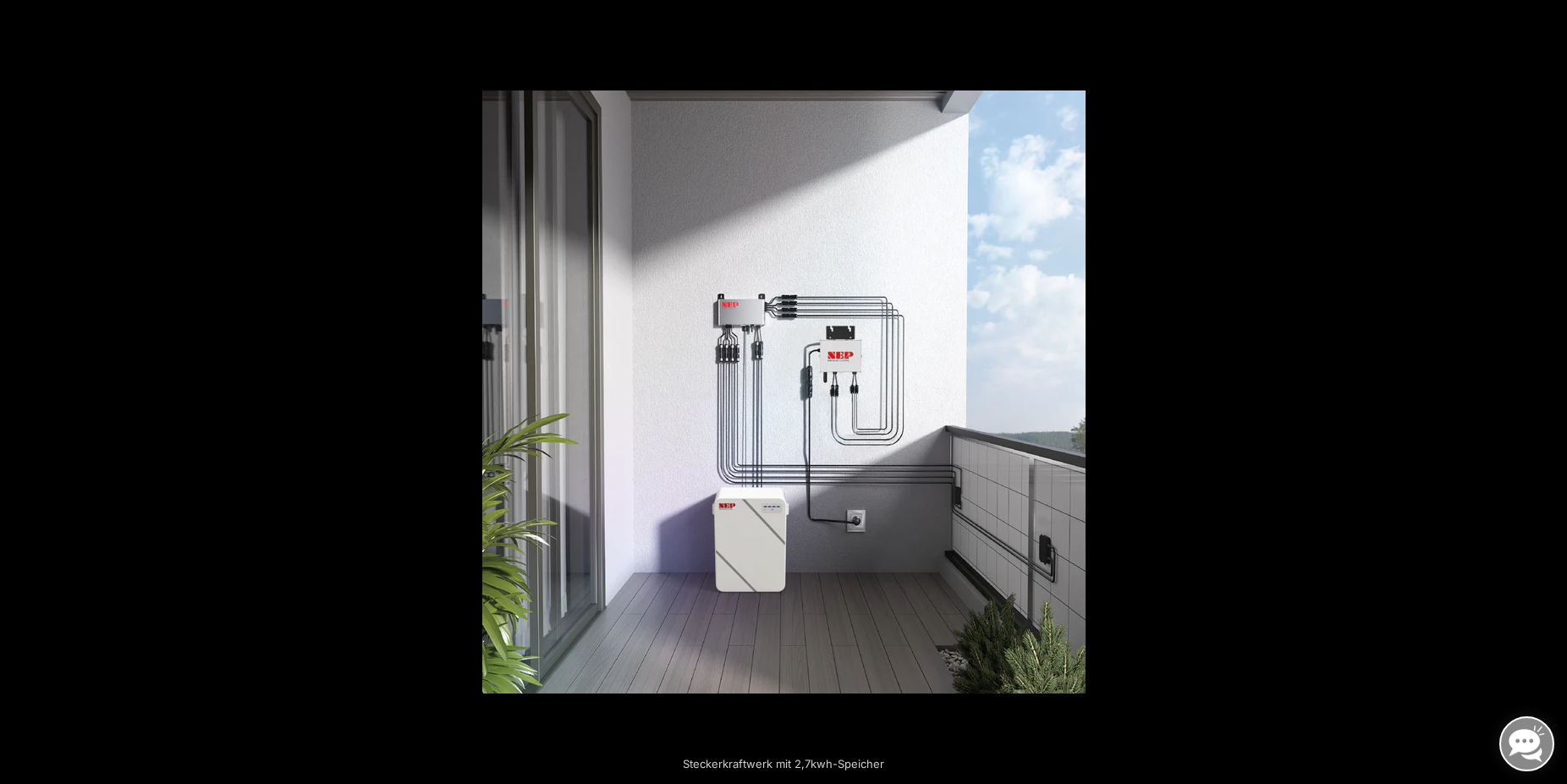
click at [1546, 378] on button "Next (arrow right)" at bounding box center [1537, 392] width 59 height 84
click at [1556, 18] on button "Close (Esc)" at bounding box center [1548, 18] width 37 height 37
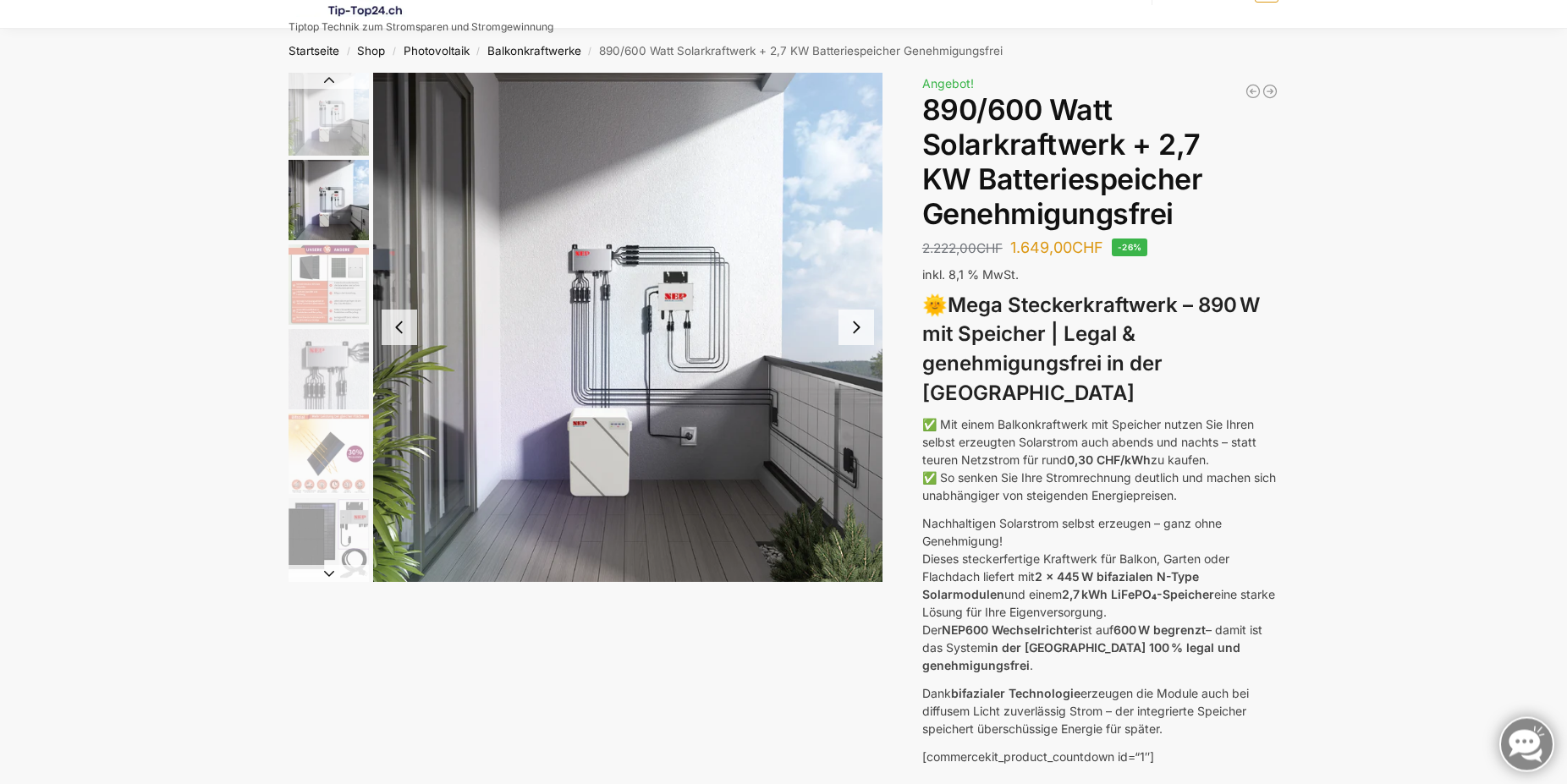
scroll to position [86, 0]
